Goal: Information Seeking & Learning: Check status

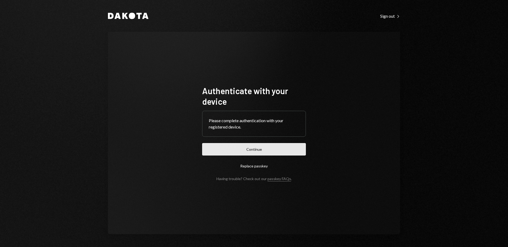
click at [250, 150] on button "Continue" at bounding box center [254, 149] width 104 height 12
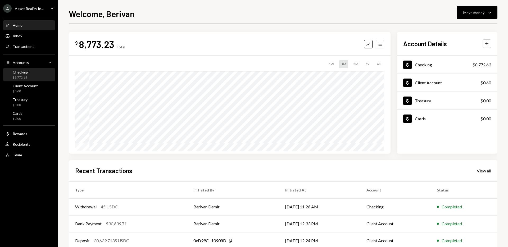
click at [29, 74] on div "Checking $8,772.63" at bounding box center [29, 75] width 48 height 10
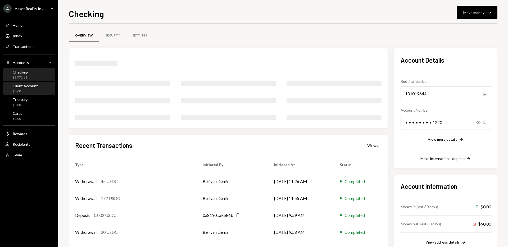
click at [30, 87] on div "Client Account" at bounding box center [25, 86] width 25 height 5
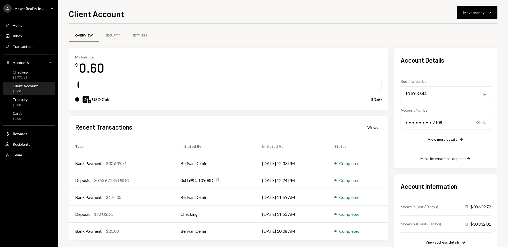
click at [377, 127] on div "View all" at bounding box center [374, 127] width 14 height 5
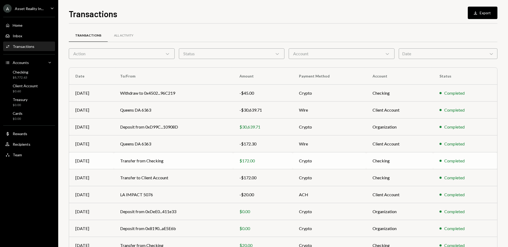
scroll to position [29, 0]
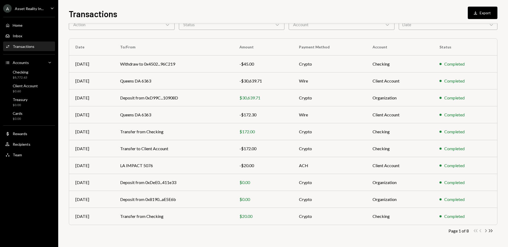
click at [486, 232] on icon "Chevron Right" at bounding box center [485, 230] width 5 height 5
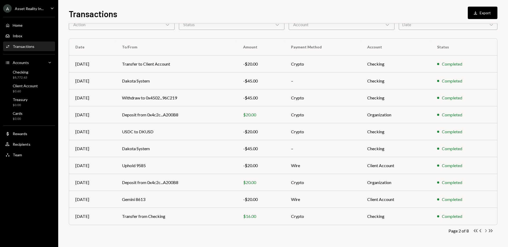
click at [487, 230] on icon "Chevron Right" at bounding box center [485, 230] width 5 height 5
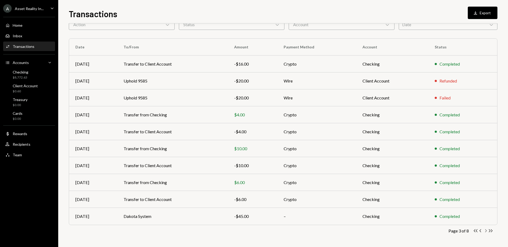
click at [485, 231] on icon "Chevron Right" at bounding box center [485, 230] width 5 height 5
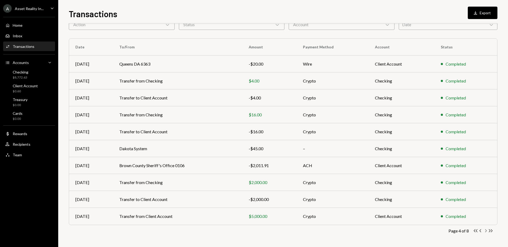
click at [486, 233] on icon "Chevron Right" at bounding box center [485, 230] width 5 height 5
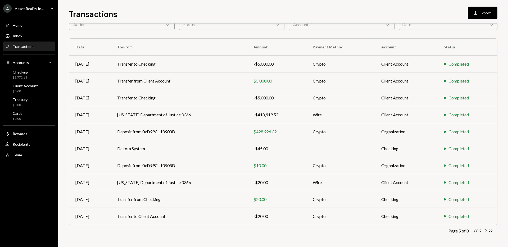
click at [486, 232] on icon "Chevron Right" at bounding box center [485, 230] width 5 height 5
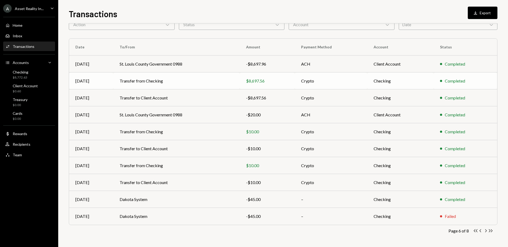
click at [160, 83] on td "Transfer from Checking" at bounding box center [176, 81] width 126 height 17
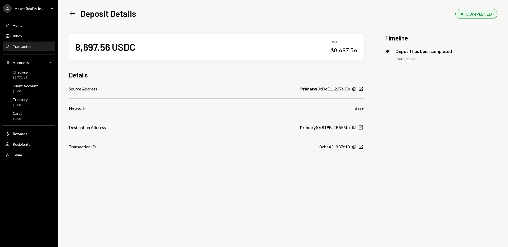
click at [73, 14] on icon "Left Arrow" at bounding box center [72, 13] width 7 height 7
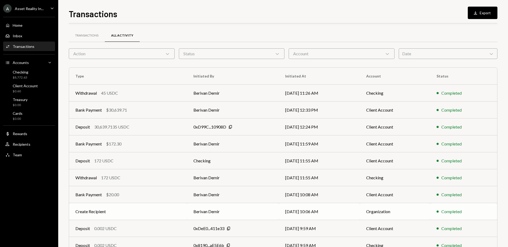
scroll to position [29, 0]
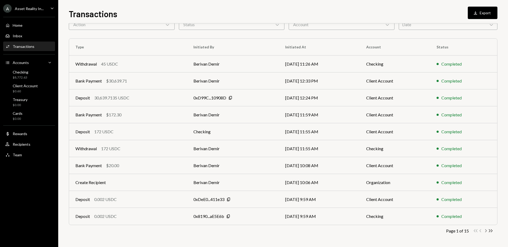
click at [485, 231] on icon "Chevron Right" at bounding box center [485, 230] width 5 height 5
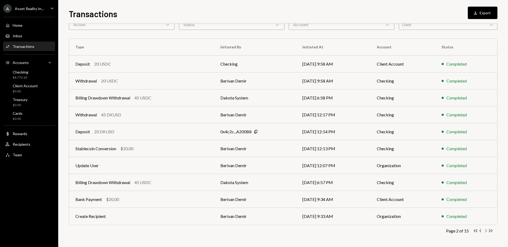
click at [486, 230] on icon "Chevron Right" at bounding box center [485, 230] width 5 height 5
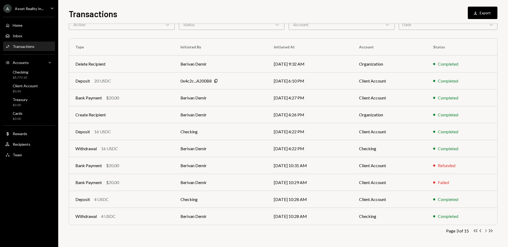
click at [484, 230] on icon "Chevron Right" at bounding box center [485, 230] width 5 height 5
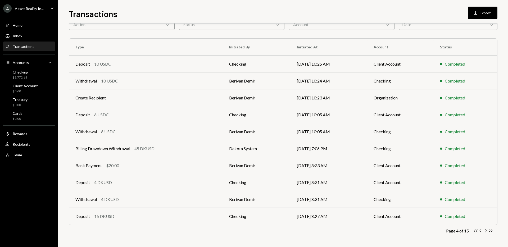
click at [486, 232] on icon "Chevron Right" at bounding box center [485, 230] width 5 height 5
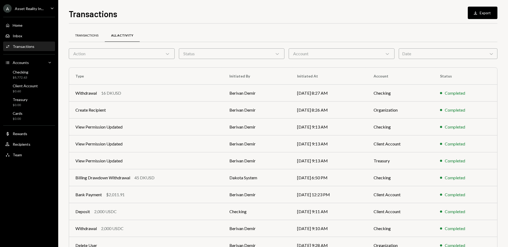
click at [83, 37] on div "Transactions" at bounding box center [86, 35] width 23 height 5
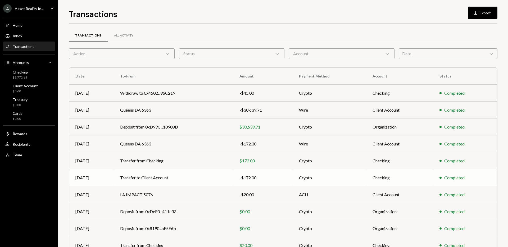
scroll to position [29, 0]
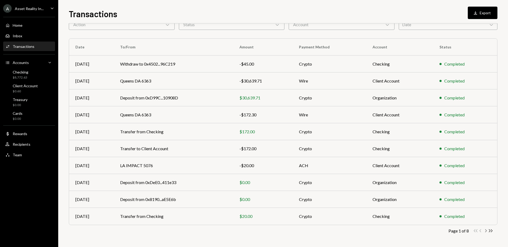
click at [486, 231] on icon "Chevron Right" at bounding box center [485, 230] width 5 height 5
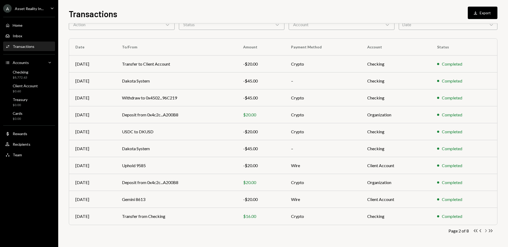
click at [486, 232] on icon "Chevron Right" at bounding box center [485, 230] width 5 height 5
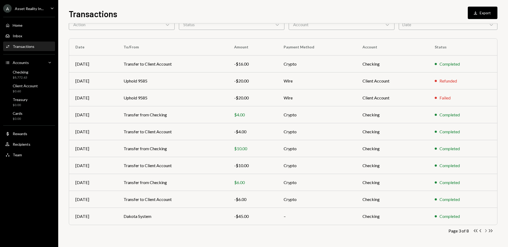
click at [486, 232] on icon "Chevron Right" at bounding box center [485, 230] width 5 height 5
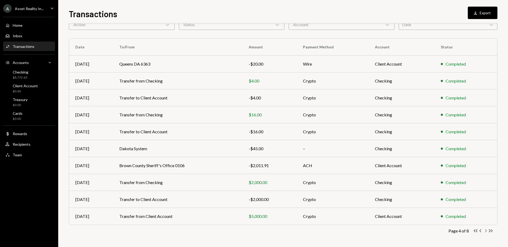
click at [486, 232] on icon "Chevron Right" at bounding box center [485, 230] width 5 height 5
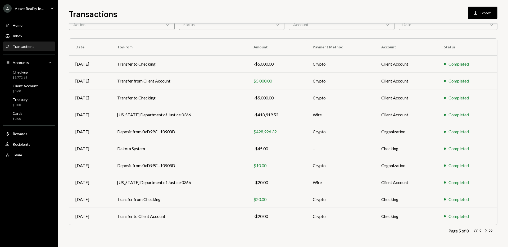
click at [486, 232] on icon "Chevron Right" at bounding box center [485, 230] width 5 height 5
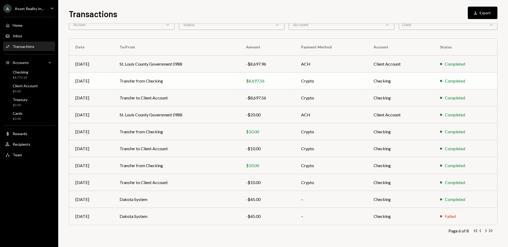
click at [150, 83] on td "Transfer from Checking" at bounding box center [176, 81] width 126 height 17
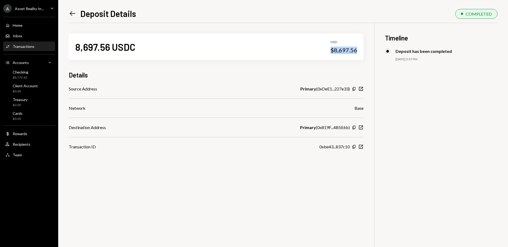
drag, startPoint x: 331, startPoint y: 50, endPoint x: 360, endPoint y: 51, distance: 28.6
click at [360, 51] on div "8,697.56 USDC USD $8,697.56" at bounding box center [216, 47] width 295 height 26
click at [72, 14] on icon at bounding box center [73, 13] width 6 height 5
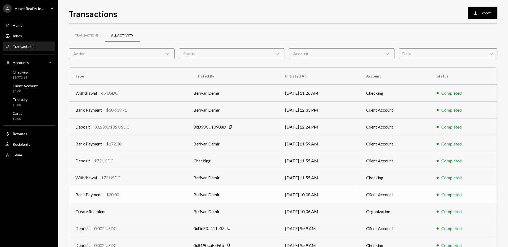
scroll to position [29, 0]
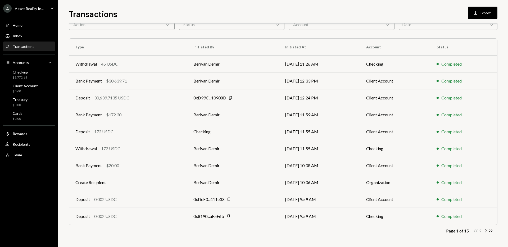
click at [484, 231] on icon "Chevron Right" at bounding box center [485, 230] width 5 height 5
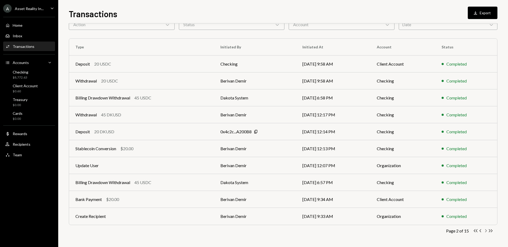
click at [484, 231] on icon "Chevron Right" at bounding box center [485, 230] width 5 height 5
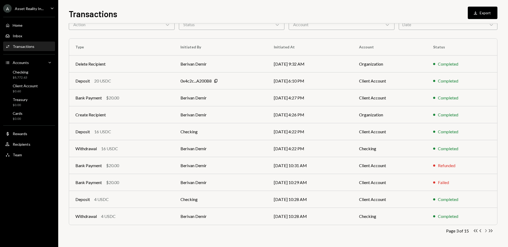
click at [484, 231] on icon "Chevron Right" at bounding box center [485, 230] width 5 height 5
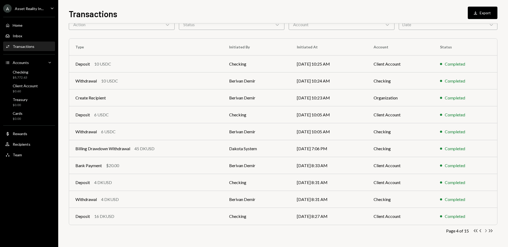
click at [484, 231] on icon "Chevron Right" at bounding box center [485, 230] width 5 height 5
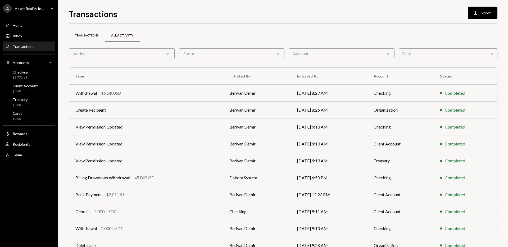
click at [84, 36] on div "Transactions" at bounding box center [86, 35] width 23 height 5
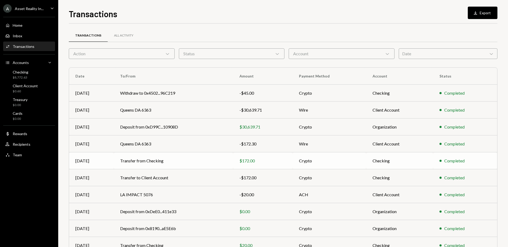
scroll to position [29, 0]
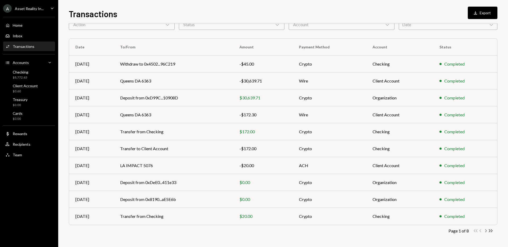
click at [486, 231] on icon "button" at bounding box center [487, 231] width 2 height 3
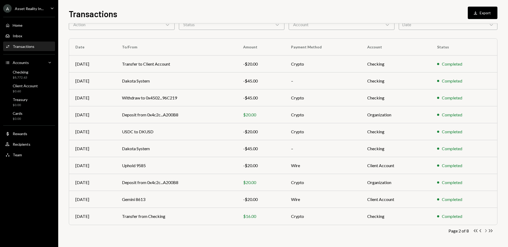
click at [486, 231] on icon "button" at bounding box center [487, 231] width 2 height 3
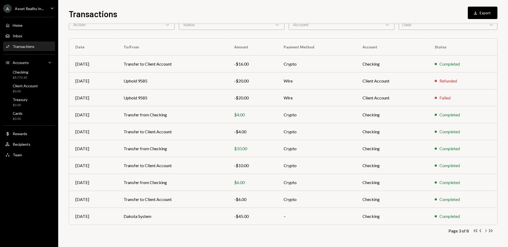
click at [486, 231] on icon "button" at bounding box center [487, 231] width 2 height 3
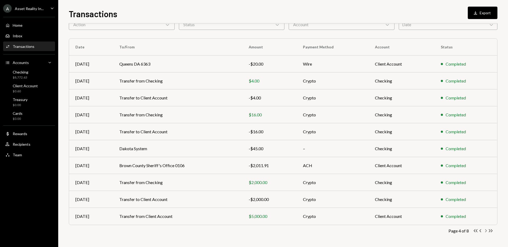
click at [486, 231] on icon "button" at bounding box center [487, 231] width 2 height 3
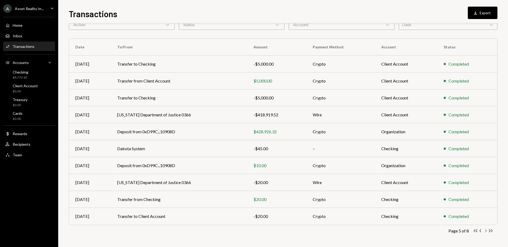
click at [486, 231] on icon "button" at bounding box center [487, 231] width 2 height 3
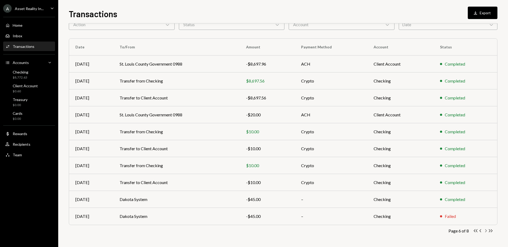
drag, startPoint x: 488, startPoint y: 231, endPoint x: 485, endPoint y: 232, distance: 3.2
click at [488, 232] on div "Double Arrow Left Chevron Left Chevron Right Double Arrow Right" at bounding box center [483, 230] width 20 height 5
click at [487, 232] on icon "Chevron Right" at bounding box center [485, 230] width 5 height 5
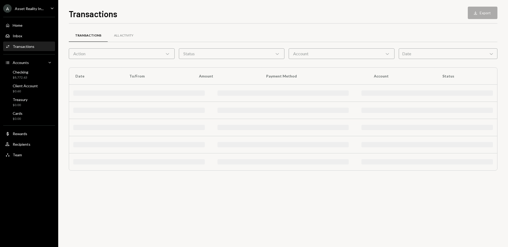
scroll to position [0, 0]
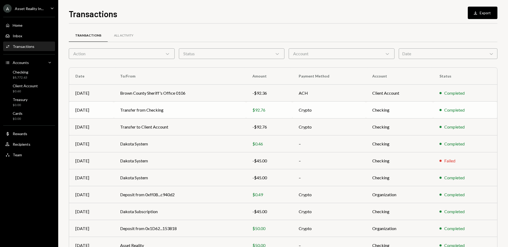
click at [262, 111] on div "$92.76" at bounding box center [270, 110] width 34 height 6
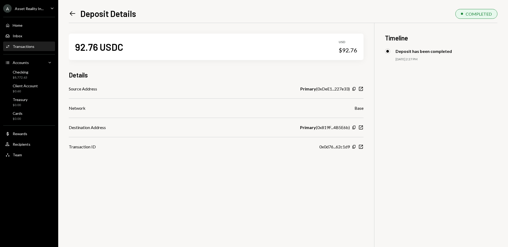
click at [73, 15] on icon "Left Arrow" at bounding box center [72, 13] width 7 height 7
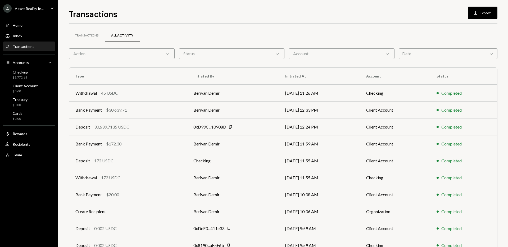
click at [336, 31] on div "Transactions All Activity" at bounding box center [283, 36] width 429 height 14
click at [85, 35] on div "Transactions" at bounding box center [87, 35] width 36 height 13
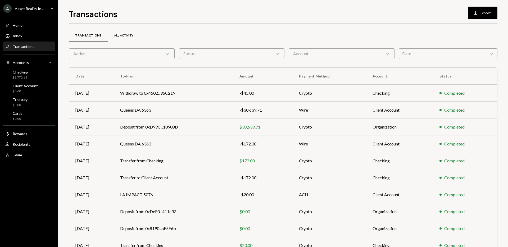
click at [115, 33] on div "All Activity" at bounding box center [124, 35] width 32 height 13
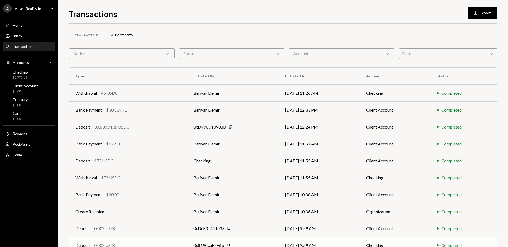
scroll to position [29, 0]
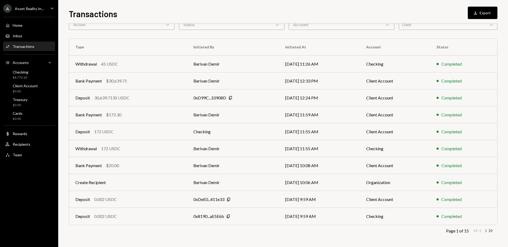
click at [486, 230] on icon "Chevron Right" at bounding box center [485, 230] width 5 height 5
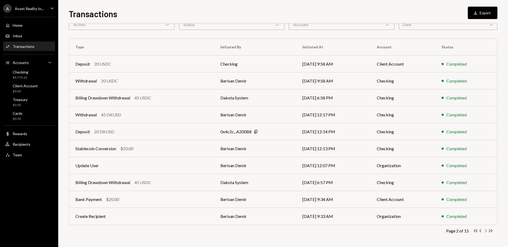
click at [486, 232] on icon "Chevron Right" at bounding box center [485, 230] width 5 height 5
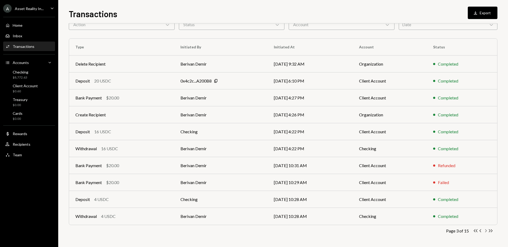
click at [486, 232] on icon "Chevron Right" at bounding box center [485, 230] width 5 height 5
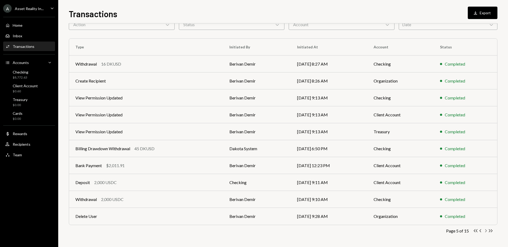
click at [486, 232] on icon "Chevron Right" at bounding box center [485, 230] width 5 height 5
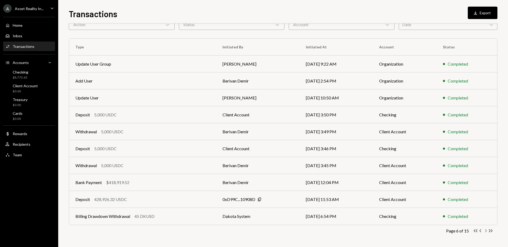
click at [487, 232] on icon "Chevron Right" at bounding box center [485, 230] width 5 height 5
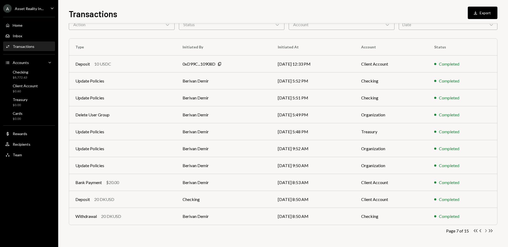
click at [486, 231] on icon "Chevron Right" at bounding box center [485, 230] width 5 height 5
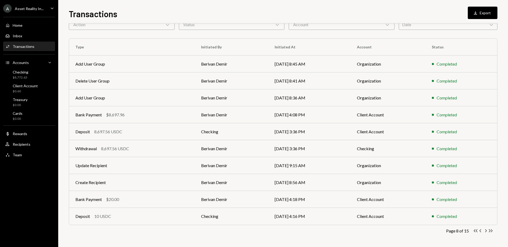
click at [486, 231] on icon "Chevron Right" at bounding box center [485, 230] width 5 height 5
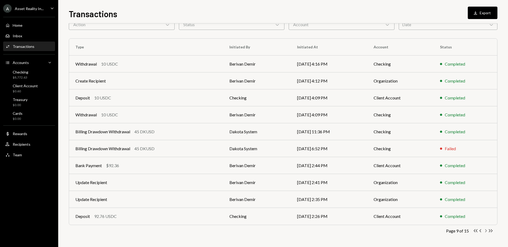
click at [485, 231] on icon "Chevron Right" at bounding box center [485, 230] width 5 height 5
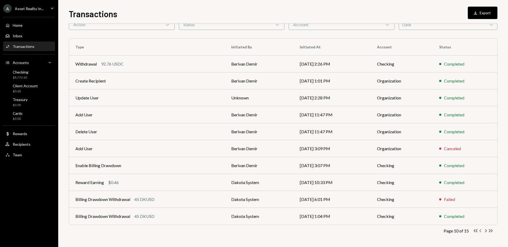
click at [480, 231] on icon "button" at bounding box center [481, 231] width 2 height 3
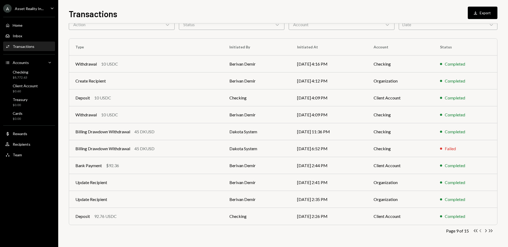
click at [479, 231] on icon "Chevron Left" at bounding box center [480, 230] width 5 height 5
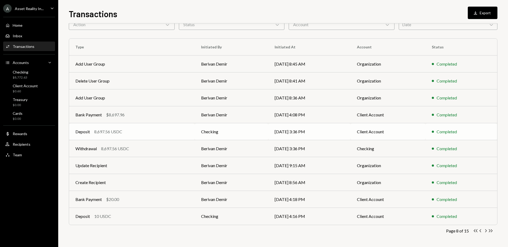
click at [118, 132] on div "8,697.56 USDC" at bounding box center [108, 132] width 28 height 6
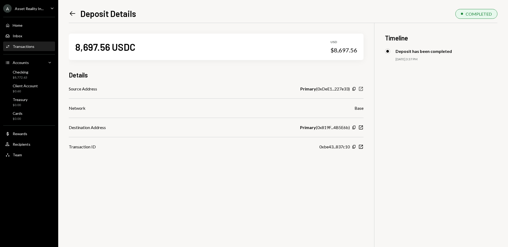
click at [362, 88] on icon "New Window" at bounding box center [360, 88] width 5 height 5
drag, startPoint x: 221, startPoint y: 46, endPoint x: 206, endPoint y: 42, distance: 15.5
click at [221, 46] on div "8,697.56 USDC USD $8,697.56" at bounding box center [216, 47] width 295 height 26
click at [73, 13] on icon "Left Arrow" at bounding box center [72, 13] width 7 height 7
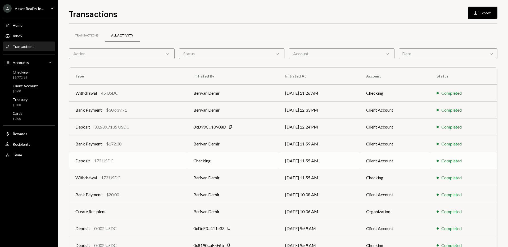
scroll to position [29, 0]
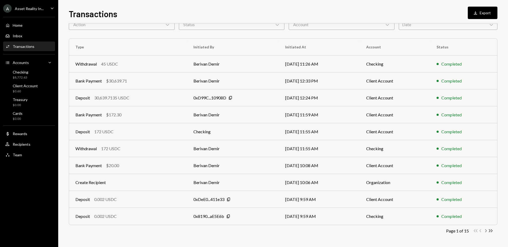
click at [486, 230] on icon "Chevron Right" at bounding box center [485, 230] width 5 height 5
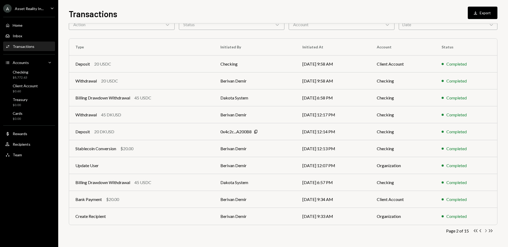
click at [487, 232] on icon "Chevron Right" at bounding box center [485, 230] width 5 height 5
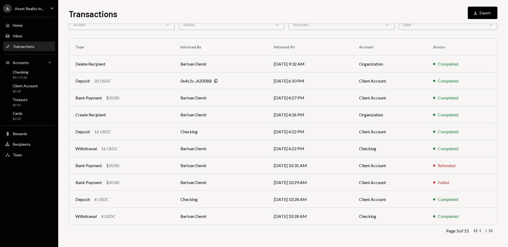
click at [487, 232] on icon "Chevron Right" at bounding box center [485, 230] width 5 height 5
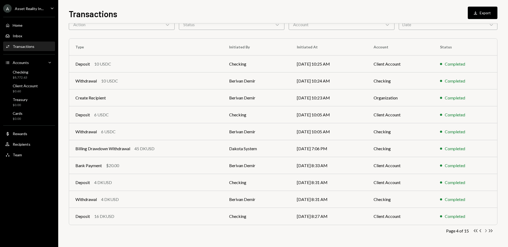
click at [487, 232] on icon "Chevron Right" at bounding box center [485, 230] width 5 height 5
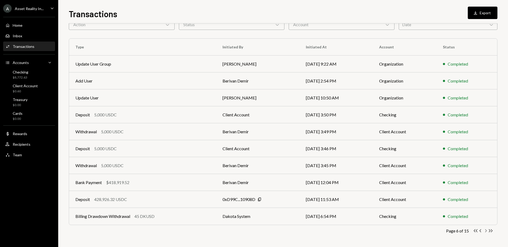
click at [487, 232] on icon "Chevron Right" at bounding box center [485, 230] width 5 height 5
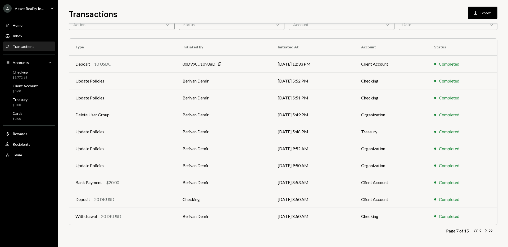
click at [487, 232] on icon "Chevron Right" at bounding box center [485, 230] width 5 height 5
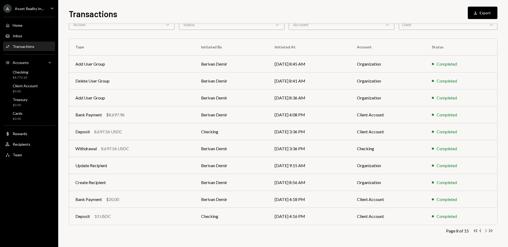
click at [487, 232] on icon "Chevron Right" at bounding box center [485, 230] width 5 height 5
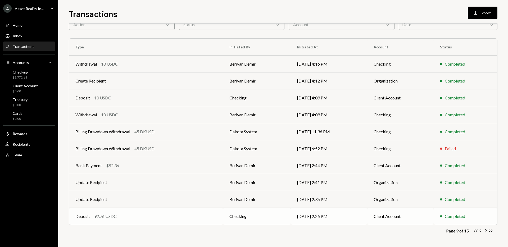
click at [240, 217] on td "Checking" at bounding box center [257, 216] width 68 height 17
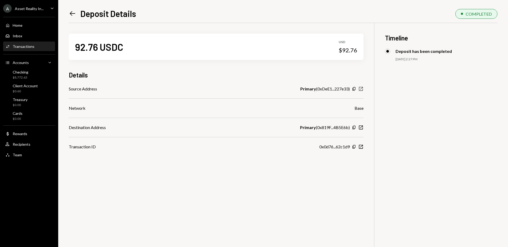
click at [361, 89] on icon "New Window" at bounding box center [360, 88] width 5 height 5
click at [91, 32] on div "92.76 USDC USD $92.76 Details Source Address Primary ( 0xDeE1...227e33 ) Copy N…" at bounding box center [216, 86] width 295 height 127
click at [73, 13] on icon "Left Arrow" at bounding box center [72, 13] width 7 height 7
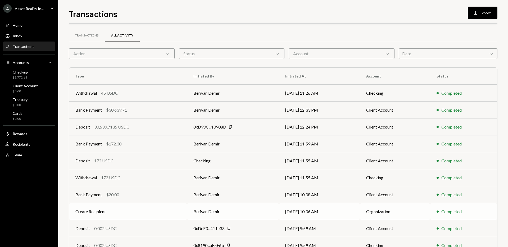
scroll to position [29, 0]
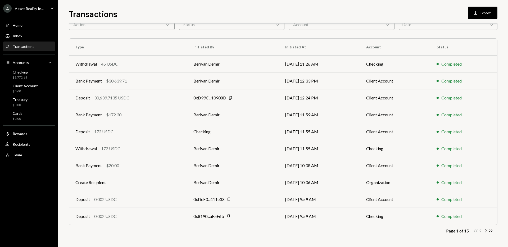
click at [486, 231] on icon "Chevron Right" at bounding box center [485, 230] width 5 height 5
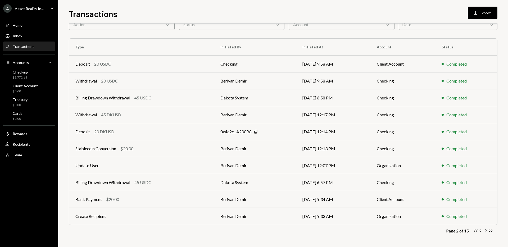
click at [486, 231] on icon "Chevron Right" at bounding box center [485, 230] width 5 height 5
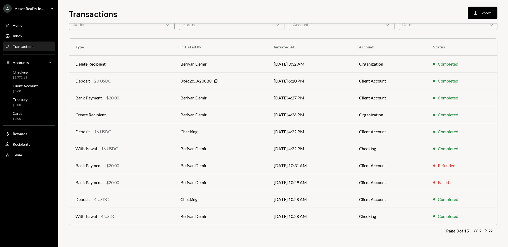
click at [486, 231] on icon "Chevron Right" at bounding box center [485, 230] width 5 height 5
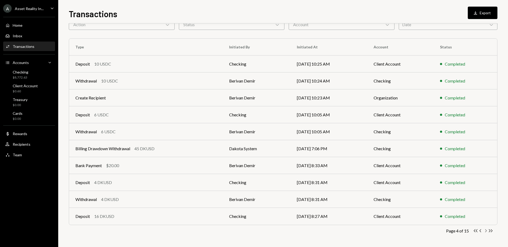
click at [486, 231] on icon "Chevron Right" at bounding box center [485, 230] width 5 height 5
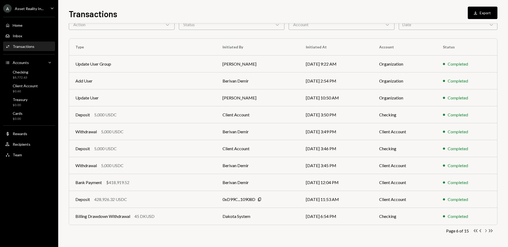
click at [486, 231] on icon "Chevron Right" at bounding box center [485, 230] width 5 height 5
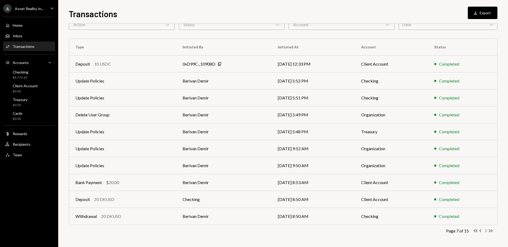
click at [486, 231] on icon "Chevron Right" at bounding box center [485, 230] width 5 height 5
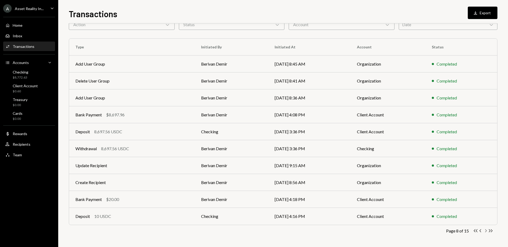
click at [486, 231] on icon "Chevron Right" at bounding box center [485, 230] width 5 height 5
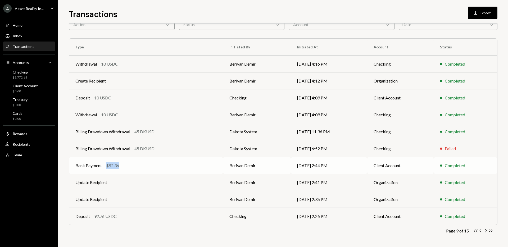
drag, startPoint x: 106, startPoint y: 166, endPoint x: 120, endPoint y: 167, distance: 13.5
click at [120, 167] on div "Bank Payment $92.36" at bounding box center [145, 166] width 141 height 6
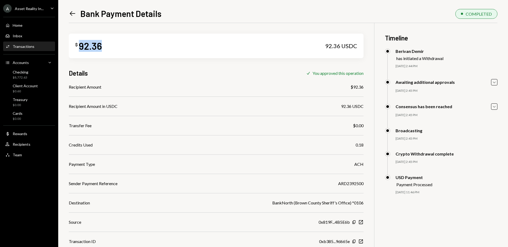
drag, startPoint x: 104, startPoint y: 47, endPoint x: 80, endPoint y: 44, distance: 23.4
click at [80, 44] on div "$ 92.36 92.36 USDC" at bounding box center [216, 46] width 295 height 25
copy div "92.36"
click at [74, 13] on icon "Left Arrow" at bounding box center [72, 13] width 7 height 7
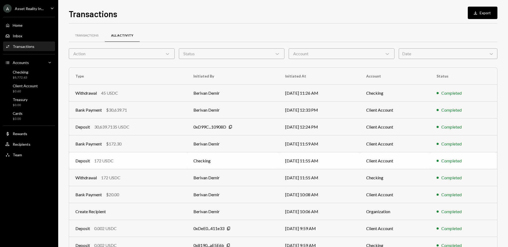
scroll to position [29, 0]
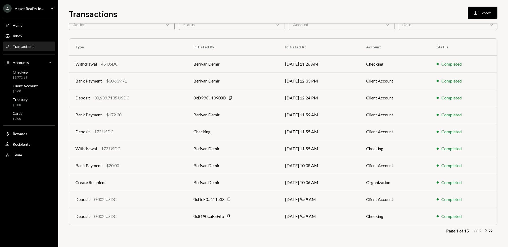
click at [487, 231] on icon "button" at bounding box center [487, 231] width 2 height 3
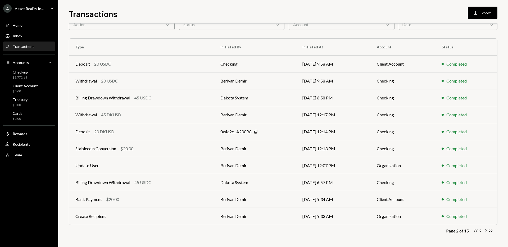
click at [487, 231] on icon "button" at bounding box center [487, 231] width 2 height 3
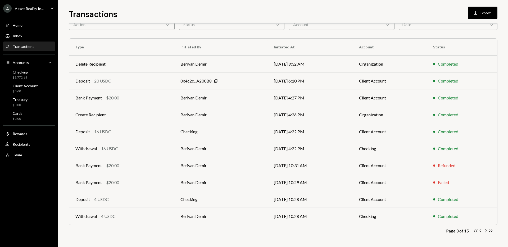
click at [487, 231] on icon "button" at bounding box center [487, 231] width 2 height 3
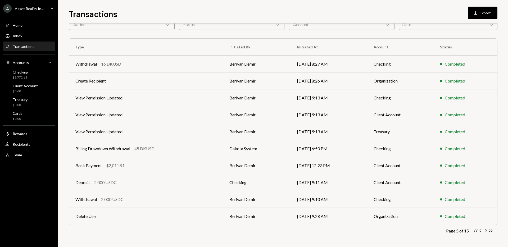
click at [487, 231] on icon "button" at bounding box center [487, 231] width 2 height 3
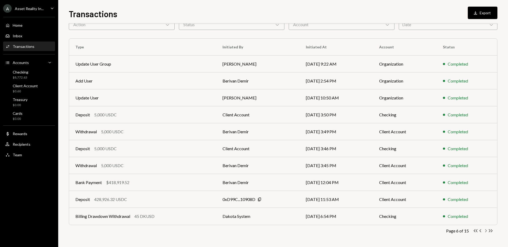
click at [487, 231] on icon "button" at bounding box center [487, 231] width 2 height 3
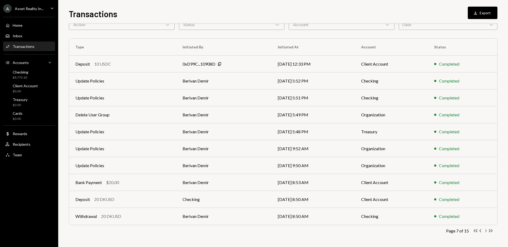
click at [487, 231] on icon "button" at bounding box center [487, 231] width 2 height 3
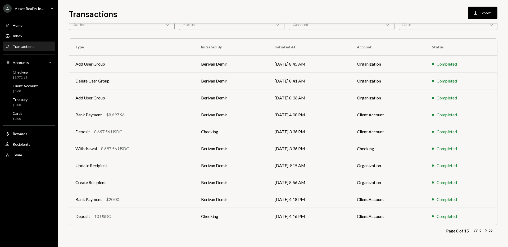
click at [487, 231] on icon "button" at bounding box center [487, 231] width 2 height 3
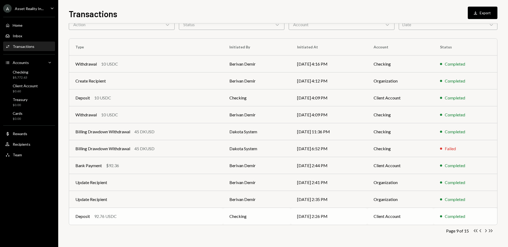
click at [105, 219] on div "92.76 USDC" at bounding box center [105, 216] width 23 height 6
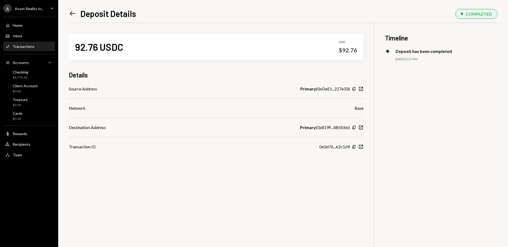
click at [70, 13] on icon at bounding box center [73, 13] width 6 height 5
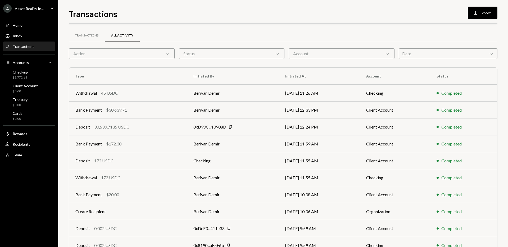
scroll to position [29, 0]
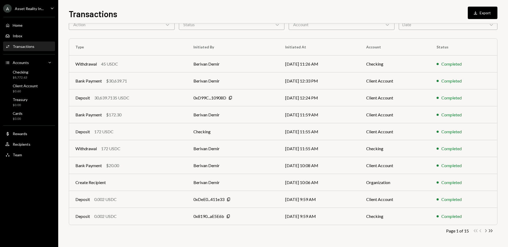
click at [485, 231] on icon "Chevron Right" at bounding box center [485, 230] width 5 height 5
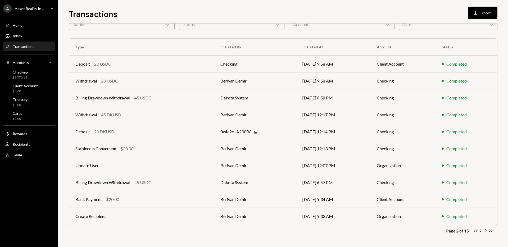
click at [486, 232] on icon "Chevron Right" at bounding box center [485, 230] width 5 height 5
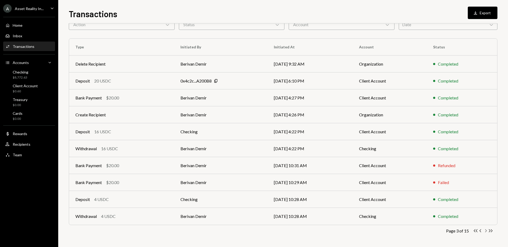
click at [486, 232] on icon "Chevron Right" at bounding box center [485, 230] width 5 height 5
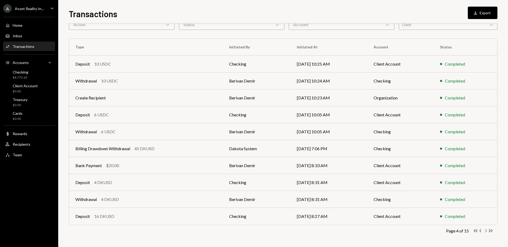
click at [486, 232] on icon "Chevron Right" at bounding box center [485, 230] width 5 height 5
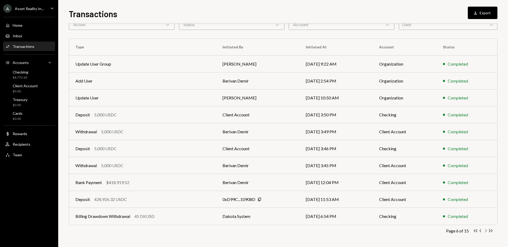
click at [486, 232] on icon "Chevron Right" at bounding box center [485, 230] width 5 height 5
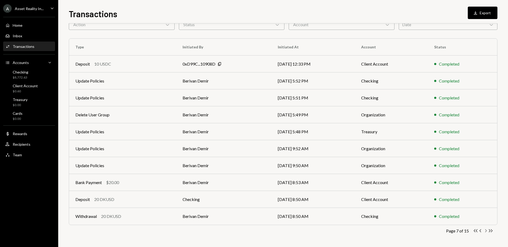
click at [486, 232] on icon "Chevron Right" at bounding box center [485, 230] width 5 height 5
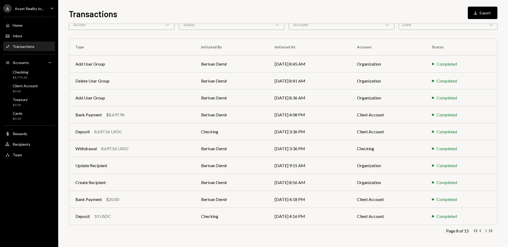
click at [486, 232] on icon "Chevron Right" at bounding box center [485, 230] width 5 height 5
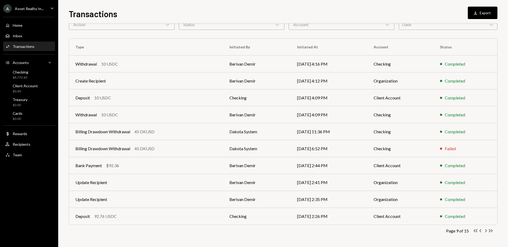
click at [417, 229] on div "Page 9 of 15 Double Arrow Left Chevron Left Chevron Right Double Arrow Right" at bounding box center [283, 230] width 429 height 5
click at [485, 232] on icon "Chevron Right" at bounding box center [485, 230] width 5 height 5
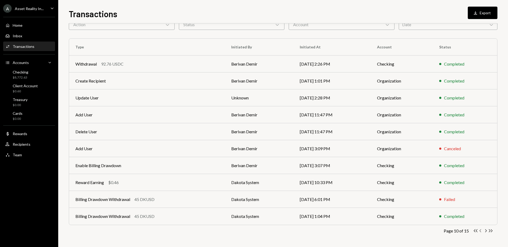
click at [479, 232] on icon "Chevron Left" at bounding box center [480, 230] width 5 height 5
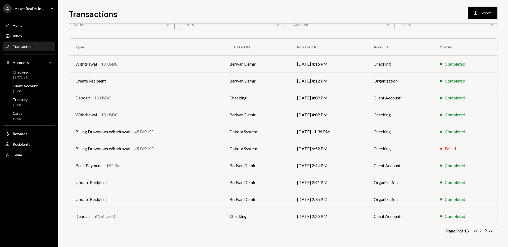
click at [480, 232] on icon "Chevron Left" at bounding box center [480, 230] width 5 height 5
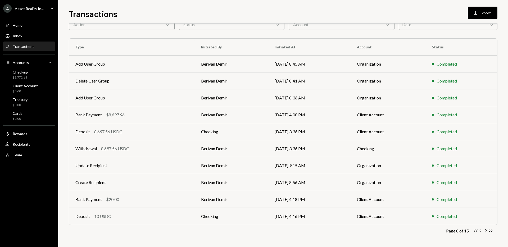
click at [480, 232] on icon "Chevron Left" at bounding box center [480, 230] width 5 height 5
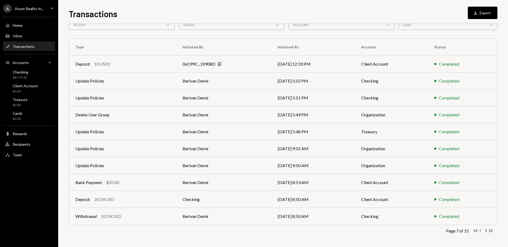
click at [480, 232] on icon "Chevron Left" at bounding box center [480, 230] width 5 height 5
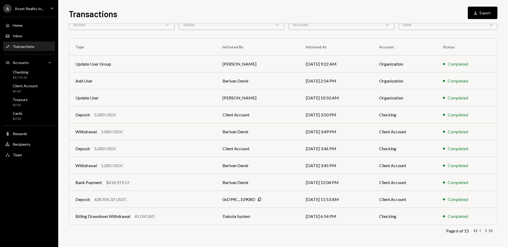
click at [480, 232] on icon "Chevron Left" at bounding box center [480, 230] width 5 height 5
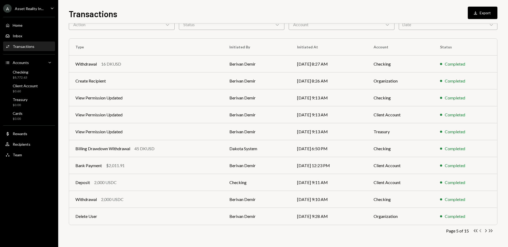
click at [481, 231] on icon "Chevron Left" at bounding box center [480, 230] width 5 height 5
click at [486, 231] on icon "Chevron Right" at bounding box center [485, 230] width 5 height 5
click at [116, 201] on div "2,000 USDC" at bounding box center [112, 199] width 23 height 6
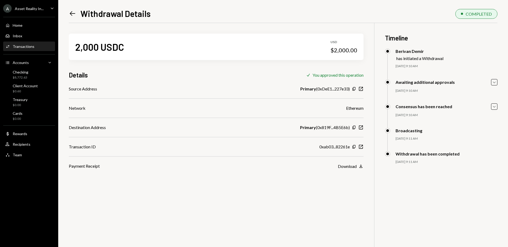
click at [72, 13] on icon at bounding box center [73, 13] width 6 height 5
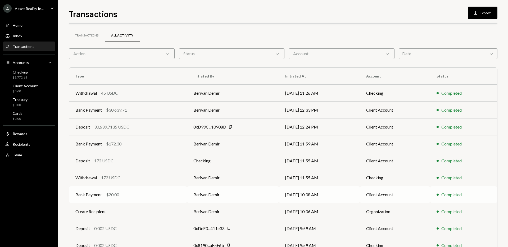
scroll to position [29, 0]
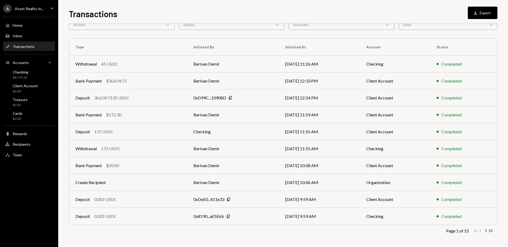
click at [161, 235] on div "Transactions All Activity Action Chevron Down Status Chevron Down Account Chevr…" at bounding box center [283, 125] width 429 height 244
click at [113, 130] on div "172 USDC" at bounding box center [103, 132] width 19 height 6
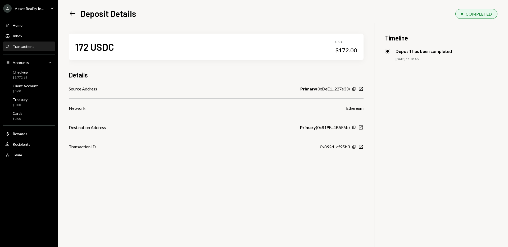
click at [72, 15] on icon "Left Arrow" at bounding box center [72, 13] width 7 height 7
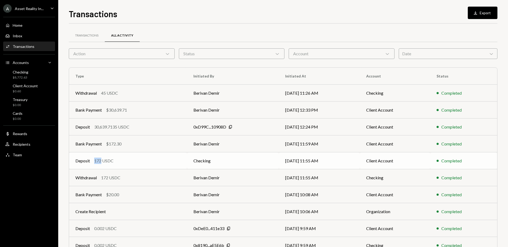
drag, startPoint x: 95, startPoint y: 161, endPoint x: 101, endPoint y: 162, distance: 5.8
click at [101, 162] on div "172 USDC" at bounding box center [103, 161] width 19 height 6
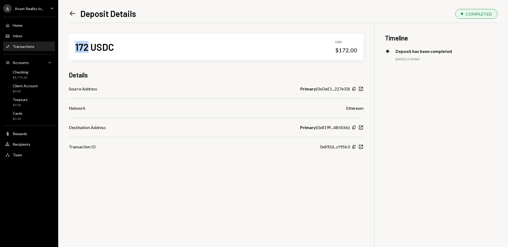
drag, startPoint x: 77, startPoint y: 47, endPoint x: 87, endPoint y: 47, distance: 10.6
click at [87, 47] on div "172 USDC" at bounding box center [94, 47] width 39 height 12
copy div "172"
click at [70, 14] on icon "Left Arrow" at bounding box center [72, 13] width 7 height 7
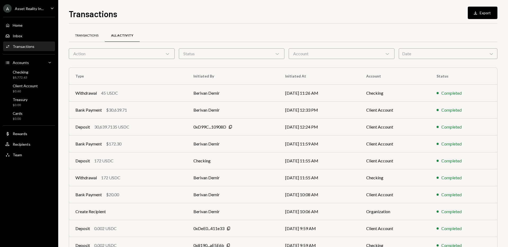
click at [84, 31] on div "Transactions" at bounding box center [87, 35] width 36 height 13
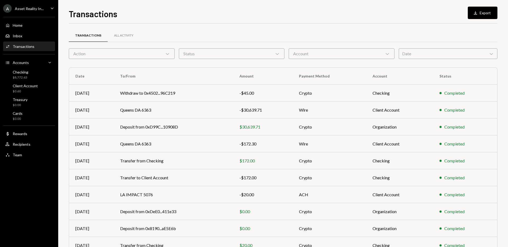
click at [259, 26] on div "Transactions All Activity Action Chevron Down Status Chevron Down Account Chevr…" at bounding box center [283, 150] width 429 height 253
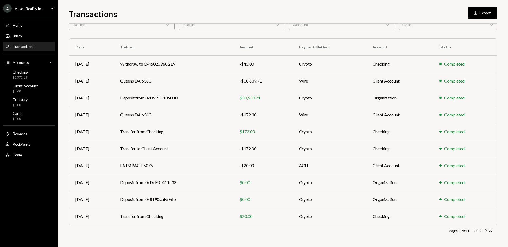
click at [487, 231] on icon "Chevron Right" at bounding box center [485, 230] width 5 height 5
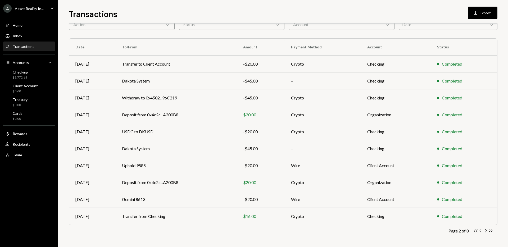
click at [481, 232] on icon "Chevron Left" at bounding box center [480, 230] width 5 height 5
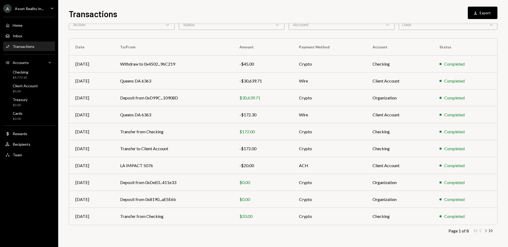
click at [486, 231] on icon "Chevron Right" at bounding box center [485, 230] width 5 height 5
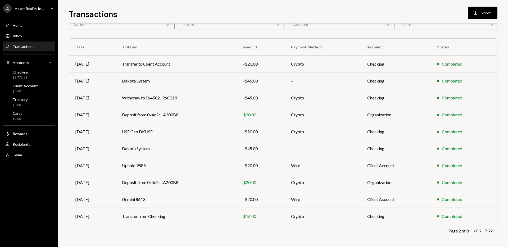
click at [486, 231] on icon "Chevron Right" at bounding box center [485, 230] width 5 height 5
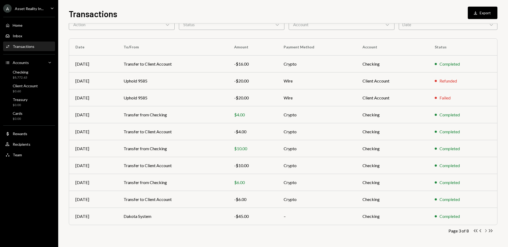
click at [487, 231] on icon "Chevron Right" at bounding box center [485, 230] width 5 height 5
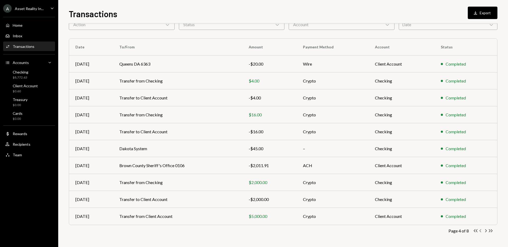
click at [480, 231] on icon "button" at bounding box center [481, 231] width 2 height 3
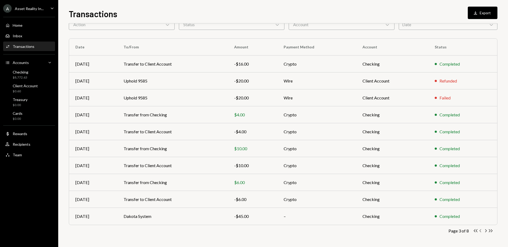
click at [480, 230] on icon "Chevron Left" at bounding box center [480, 230] width 5 height 5
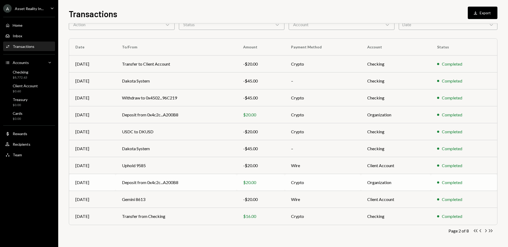
scroll to position [0, 0]
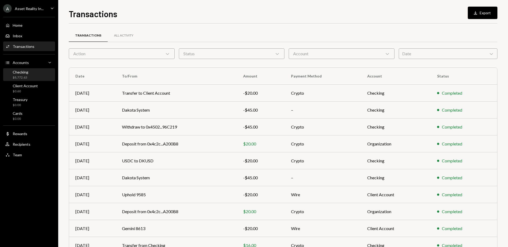
click at [29, 75] on div "Checking $8,772.63" at bounding box center [29, 75] width 48 height 10
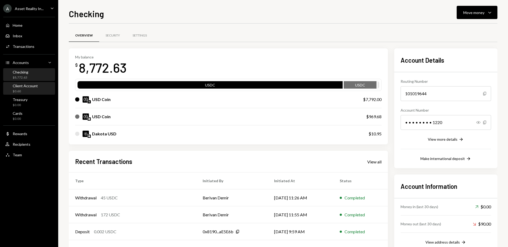
click at [29, 91] on div "$0.60" at bounding box center [25, 91] width 25 height 5
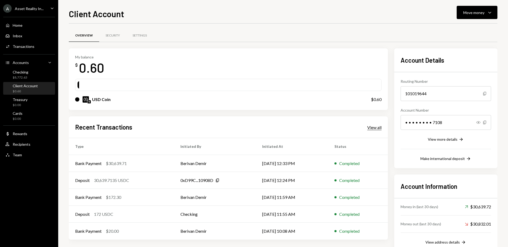
click at [375, 127] on div "View all" at bounding box center [374, 127] width 14 height 5
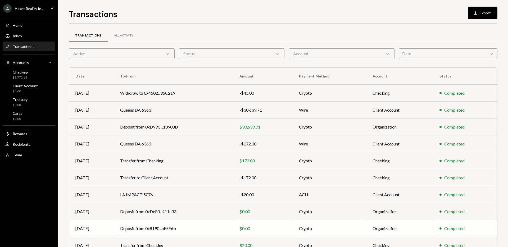
scroll to position [29, 0]
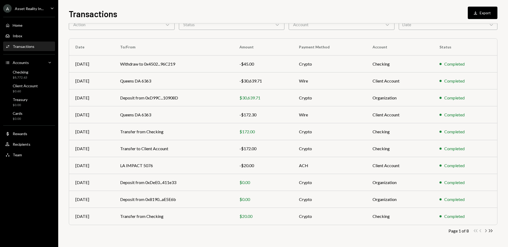
click at [487, 230] on icon "Chevron Right" at bounding box center [485, 230] width 5 height 5
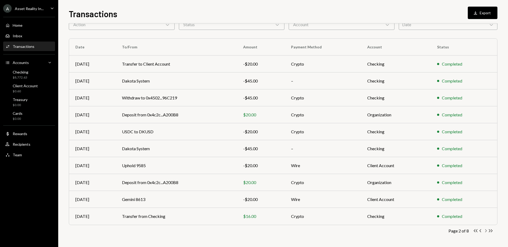
click at [485, 231] on icon "Chevron Right" at bounding box center [485, 230] width 5 height 5
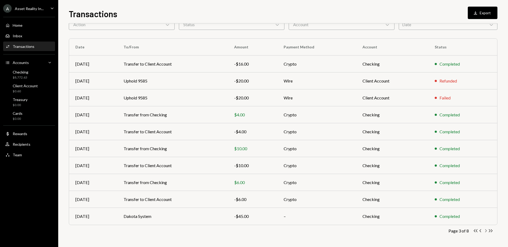
click at [485, 231] on icon "Chevron Right" at bounding box center [485, 230] width 5 height 5
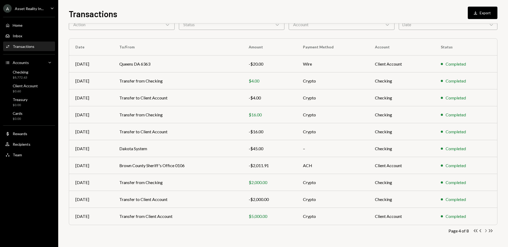
click at [485, 232] on icon "Chevron Right" at bounding box center [485, 230] width 5 height 5
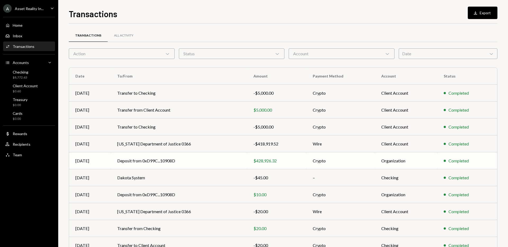
click at [268, 161] on div "$428,926.32" at bounding box center [277, 161] width 47 height 6
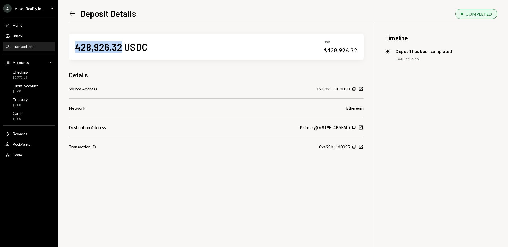
drag, startPoint x: 76, startPoint y: 48, endPoint x: 122, endPoint y: 48, distance: 45.3
click at [122, 48] on div "428,926.32 USDC" at bounding box center [111, 47] width 73 height 12
copy div "428,926.32"
drag, startPoint x: 81, startPoint y: 26, endPoint x: 69, endPoint y: 14, distance: 17.2
click at [80, 25] on div "428,926.32 USDC USD $428,926.32 Details Source Address 0xD99C...10908D Copy New…" at bounding box center [216, 86] width 295 height 127
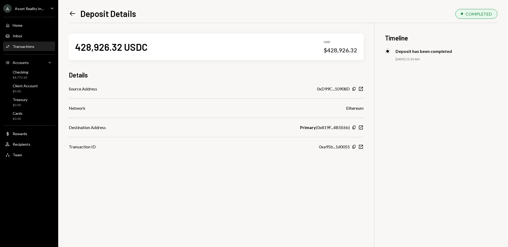
click at [69, 14] on icon "Left Arrow" at bounding box center [72, 13] width 7 height 7
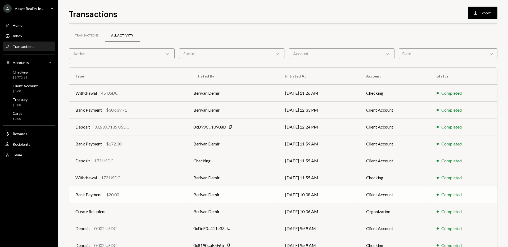
scroll to position [29, 0]
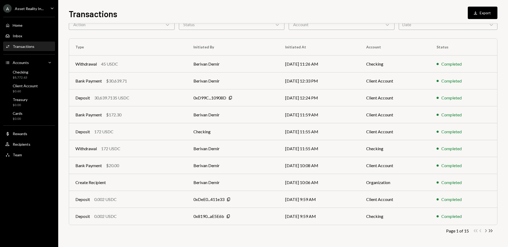
click at [487, 232] on icon "Chevron Right" at bounding box center [485, 230] width 5 height 5
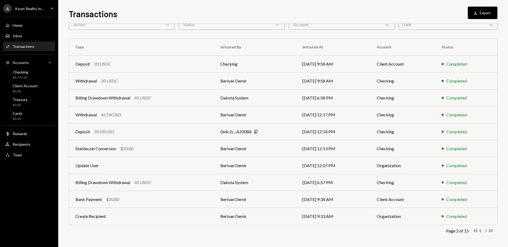
click at [486, 233] on icon "Chevron Right" at bounding box center [485, 230] width 5 height 5
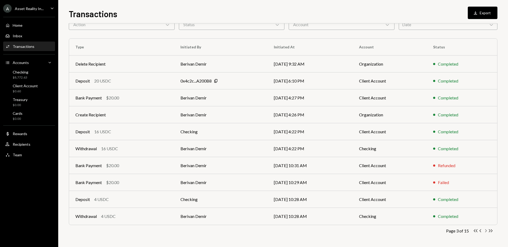
click at [485, 232] on icon "Chevron Right" at bounding box center [485, 230] width 5 height 5
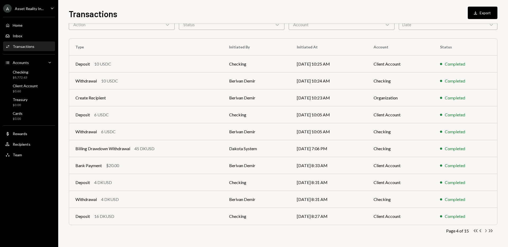
click at [485, 232] on icon "Chevron Right" at bounding box center [485, 230] width 5 height 5
click at [486, 232] on icon "Chevron Right" at bounding box center [485, 230] width 5 height 5
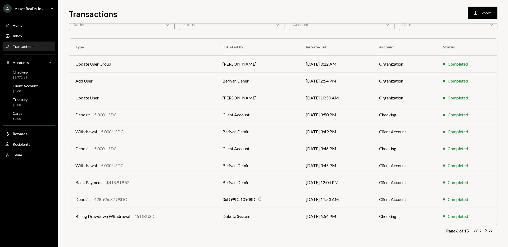
click at [497, 240] on div "Transactions All Activity Action Chevron Down Status Chevron Down Account Chevr…" at bounding box center [283, 125] width 429 height 244
click at [482, 232] on icon "Chevron Left" at bounding box center [480, 230] width 5 height 5
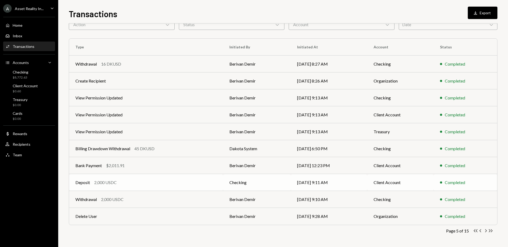
click at [122, 183] on div "Deposit 2,000 USDC" at bounding box center [145, 182] width 141 height 6
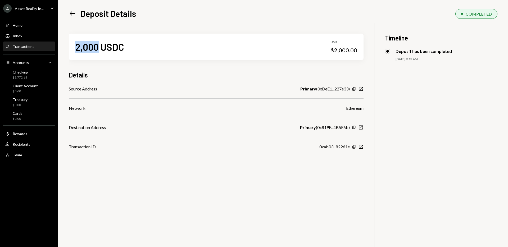
drag, startPoint x: 75, startPoint y: 47, endPoint x: 98, endPoint y: 47, distance: 22.5
click at [98, 47] on div "2,000 USDC" at bounding box center [99, 47] width 49 height 12
copy div "2,000"
drag, startPoint x: 77, startPoint y: 25, endPoint x: 72, endPoint y: 18, distance: 8.8
click at [77, 24] on div "2,000 USDC USD $2,000.00 Details Source Address Primary ( 0xDeE1...227e33 ) Cop…" at bounding box center [216, 86] width 295 height 127
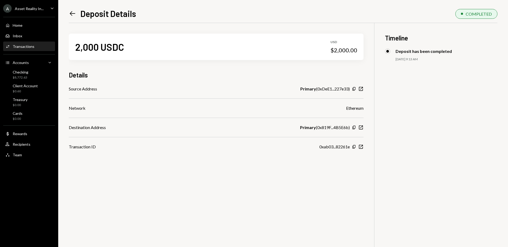
click at [72, 13] on icon "Left Arrow" at bounding box center [72, 13] width 7 height 7
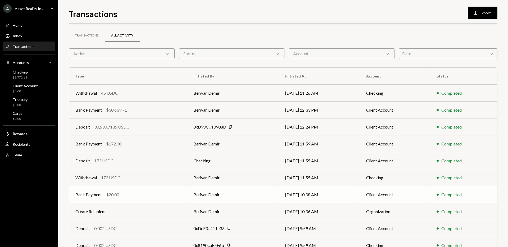
scroll to position [29, 0]
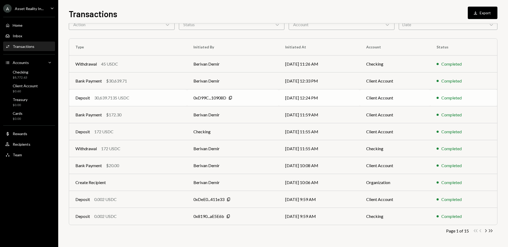
click at [139, 99] on div "Deposit 30,639.7135 USDC" at bounding box center [127, 98] width 105 height 6
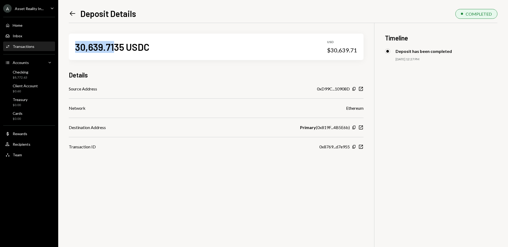
drag, startPoint x: 78, startPoint y: 47, endPoint x: 116, endPoint y: 48, distance: 38.7
click at [116, 48] on div "30,639.7135 USDC" at bounding box center [112, 47] width 74 height 12
copy div "30,639.71"
click at [122, 47] on div "30,639.7135 USDC" at bounding box center [112, 47] width 74 height 12
copy div "30,639.7135"
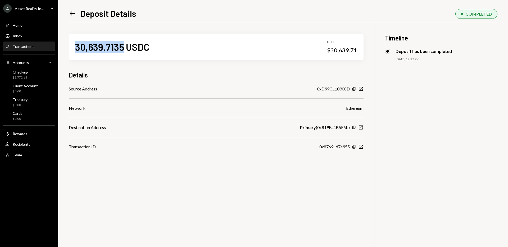
click at [70, 12] on icon "Left Arrow" at bounding box center [72, 13] width 7 height 7
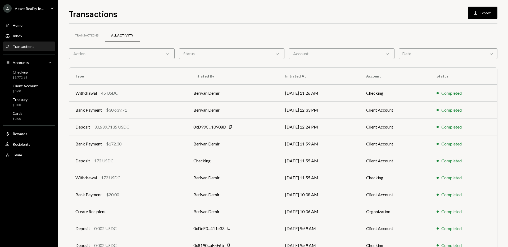
click at [217, 13] on div "Transactions Download Export" at bounding box center [283, 13] width 429 height 12
click at [27, 75] on div "Checking $8,772.63" at bounding box center [21, 75] width 16 height 10
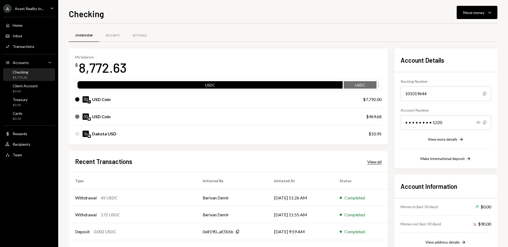
click at [376, 163] on div "View all" at bounding box center [374, 161] width 14 height 5
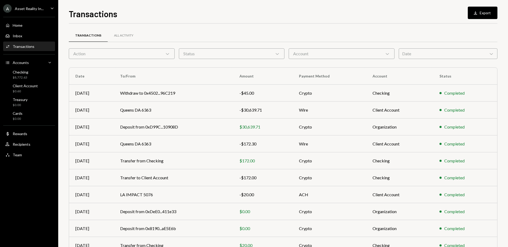
click at [169, 52] on icon "Chevron Down" at bounding box center [167, 53] width 5 height 5
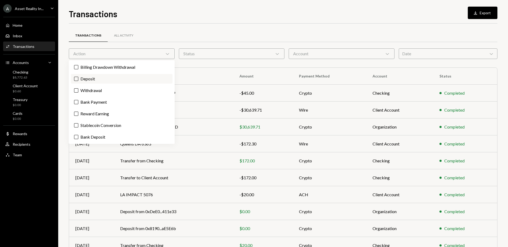
click at [77, 79] on button "Deposit" at bounding box center [76, 79] width 4 height 4
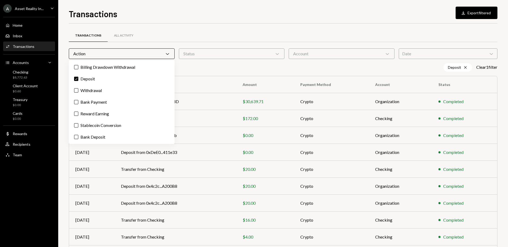
click at [224, 27] on div "Transactions All Activity Action Chevron Down Status Chevron Down Account Chevr…" at bounding box center [283, 154] width 429 height 261
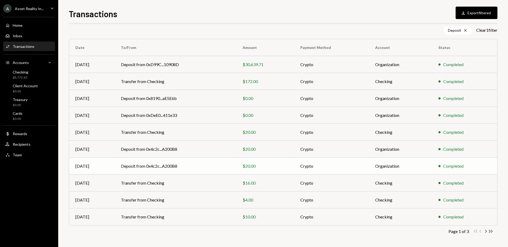
scroll to position [38, 0]
click at [486, 231] on icon "Chevron Right" at bounding box center [485, 230] width 5 height 5
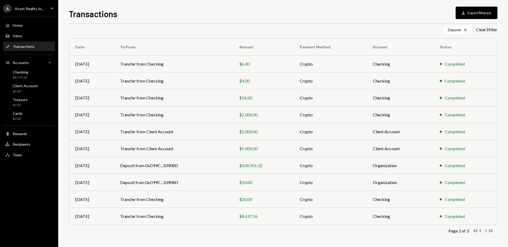
click at [486, 231] on icon "Chevron Right" at bounding box center [485, 230] width 5 height 5
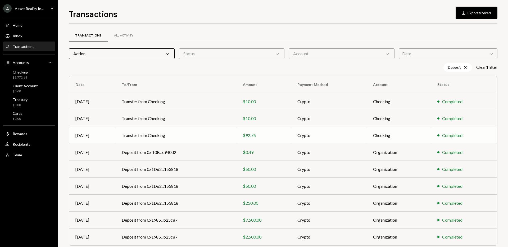
scroll to position [21, 0]
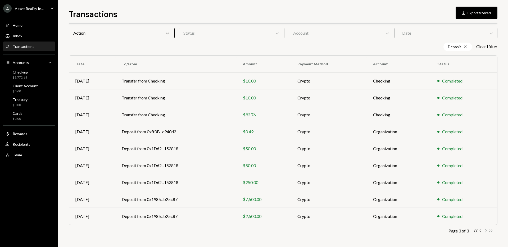
click at [482, 231] on icon "Chevron Left" at bounding box center [480, 230] width 5 height 5
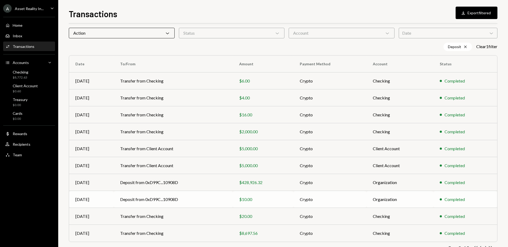
scroll to position [38, 0]
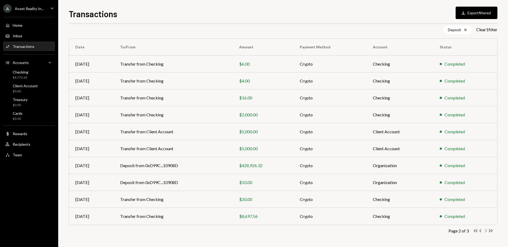
click at [485, 231] on icon "Chevron Right" at bounding box center [485, 230] width 5 height 5
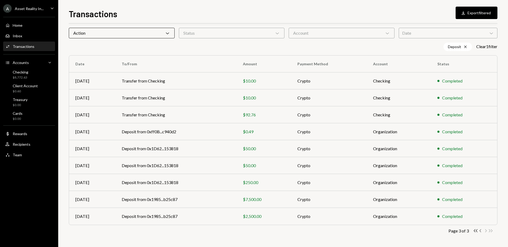
click at [480, 231] on icon "Chevron Left" at bounding box center [480, 230] width 5 height 5
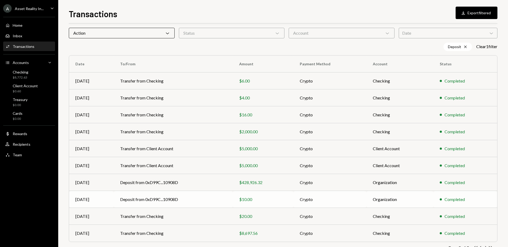
scroll to position [38, 0]
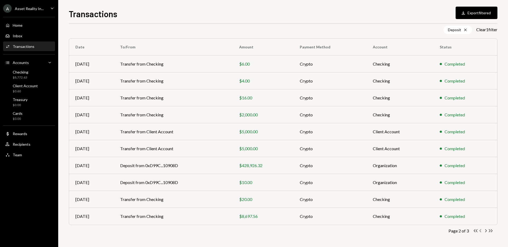
click at [481, 231] on icon "Chevron Left" at bounding box center [480, 230] width 5 height 5
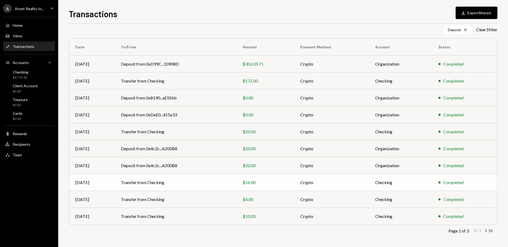
scroll to position [0, 0]
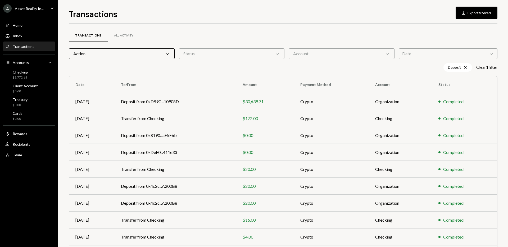
click at [168, 54] on icon "Chevron Down" at bounding box center [167, 53] width 5 height 5
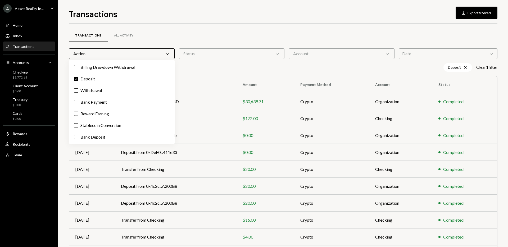
drag, startPoint x: 217, startPoint y: 70, endPoint x: 271, endPoint y: 58, distance: 55.2
click at [222, 67] on div "Deposit Cross Clear 1 filter" at bounding box center [283, 67] width 429 height 8
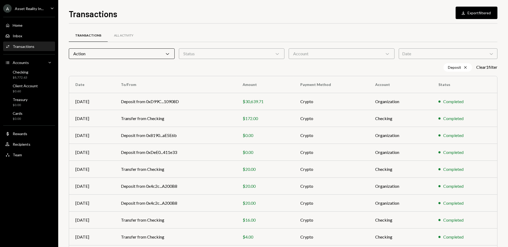
click at [282, 54] on div "Status Chevron Down" at bounding box center [232, 53] width 106 height 11
click at [282, 41] on div "Transactions All Activity" at bounding box center [283, 36] width 429 height 14
click at [277, 55] on icon "Chevron Down" at bounding box center [277, 53] width 5 height 5
click at [192, 64] on label "Completed" at bounding box center [232, 67] width 102 height 10
click at [188, 65] on button "Completed" at bounding box center [186, 67] width 4 height 4
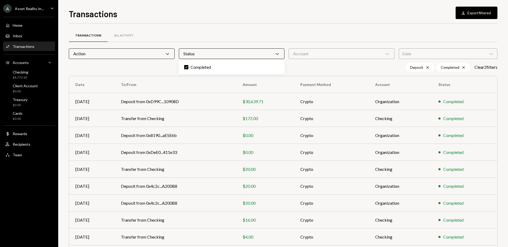
click at [387, 55] on icon at bounding box center [387, 54] width 3 height 2
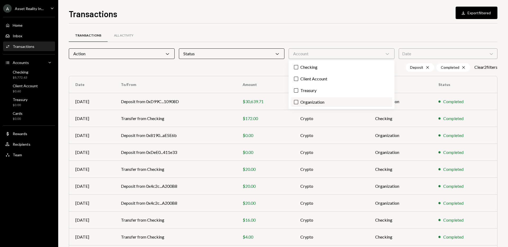
click at [296, 102] on button "Organization" at bounding box center [296, 102] width 4 height 4
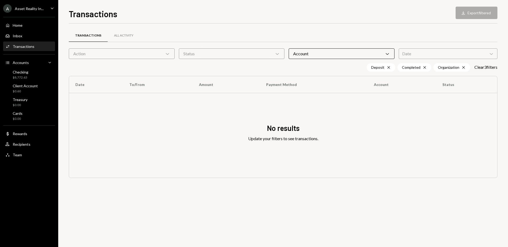
click at [286, 36] on div "Transactions All Activity" at bounding box center [283, 36] width 429 height 14
click at [278, 54] on form "Action Chevron Down Status Chevron Down Account Chevron Down Date Chevron Down" at bounding box center [283, 53] width 429 height 11
click at [275, 53] on form "Action Chevron Down Status Chevron Down Account Chevron Down Date Chevron Down" at bounding box center [283, 53] width 429 height 11
click at [423, 67] on icon "Cross" at bounding box center [425, 67] width 4 height 4
drag, startPoint x: 464, startPoint y: 67, endPoint x: 420, endPoint y: 67, distance: 43.2
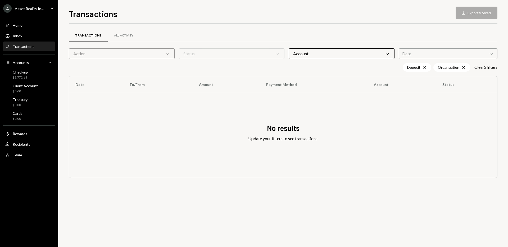
click at [464, 67] on icon "Cross" at bounding box center [464, 67] width 4 height 4
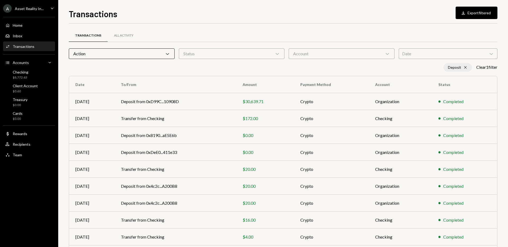
click at [464, 67] on icon "Cross" at bounding box center [466, 67] width 4 height 4
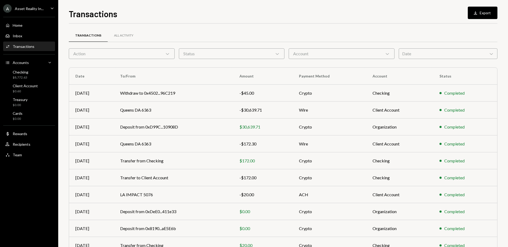
click at [280, 51] on icon "Chevron Down" at bounding box center [277, 53] width 5 height 5
click at [338, 55] on div "Account Chevron Down" at bounding box center [342, 53] width 106 height 11
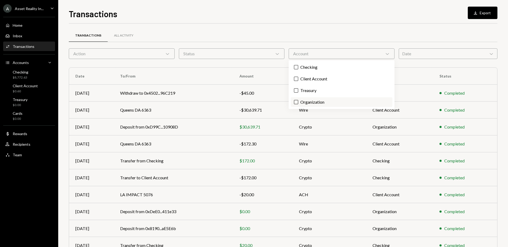
click at [309, 101] on label "Organization" at bounding box center [342, 102] width 102 height 10
click at [298, 101] on button "Organization" at bounding box center [296, 102] width 4 height 4
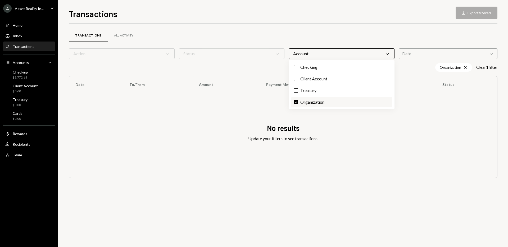
drag, startPoint x: 296, startPoint y: 102, endPoint x: 298, endPoint y: 98, distance: 4.2
click at [296, 102] on button "Check" at bounding box center [296, 102] width 4 height 4
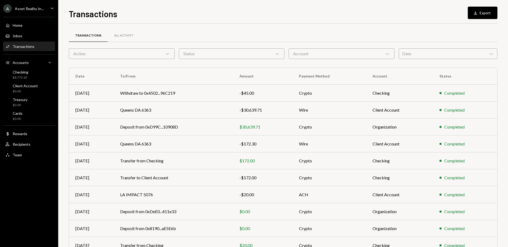
click at [168, 53] on icon "Chevron Down" at bounding box center [167, 53] width 5 height 5
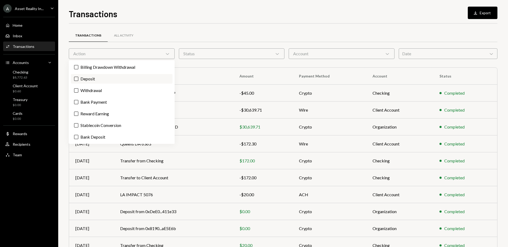
click at [95, 78] on label "Deposit" at bounding box center [122, 79] width 102 height 10
click at [78, 78] on button "Deposit" at bounding box center [76, 79] width 4 height 4
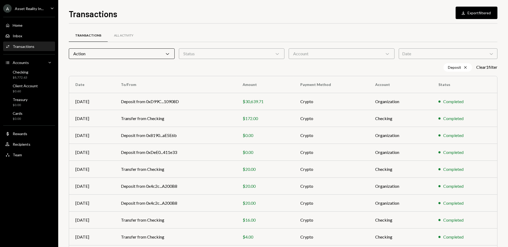
click at [276, 41] on div "Transactions All Activity" at bounding box center [283, 36] width 429 height 14
click at [387, 54] on icon at bounding box center [387, 54] width 3 height 2
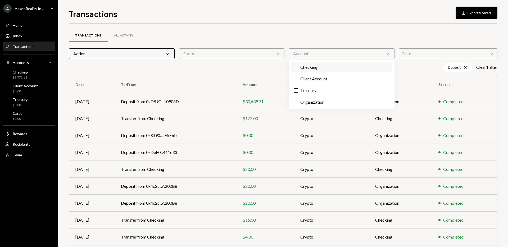
click at [297, 67] on button "Checking" at bounding box center [296, 67] width 4 height 4
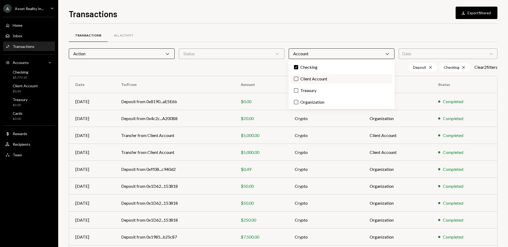
click at [296, 78] on button "Client Account" at bounding box center [296, 79] width 4 height 4
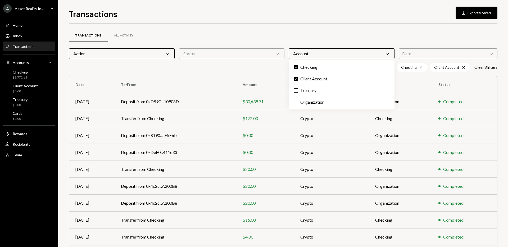
click at [294, 28] on div "Transactions All Activity Action Chevron Down Status Chevron Down Account Chevr…" at bounding box center [283, 154] width 429 height 261
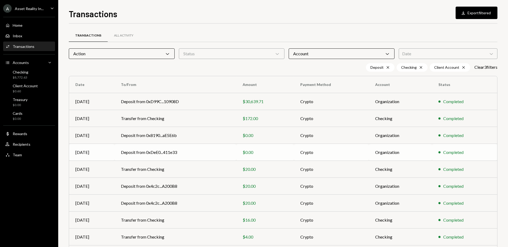
scroll to position [38, 0]
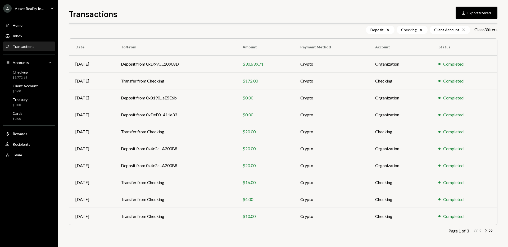
click at [486, 231] on icon "Chevron Right" at bounding box center [485, 230] width 5 height 5
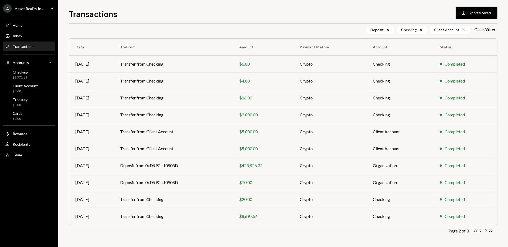
click at [486, 231] on icon "button" at bounding box center [487, 231] width 2 height 3
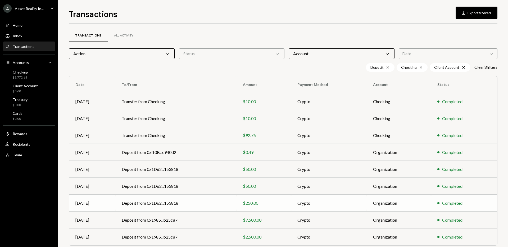
scroll to position [21, 0]
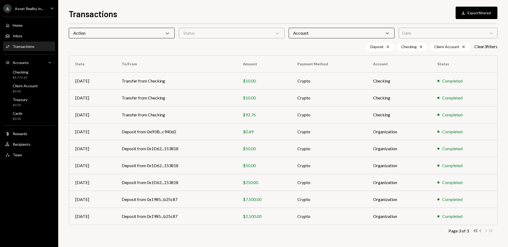
click at [480, 232] on icon "Chevron Left" at bounding box center [480, 230] width 5 height 5
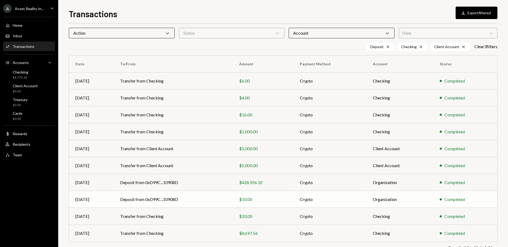
scroll to position [38, 0]
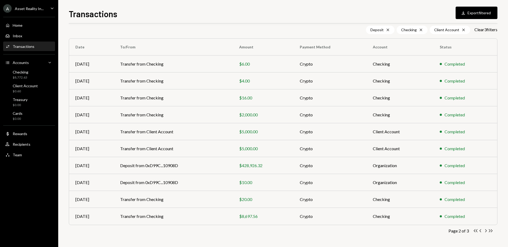
click at [482, 241] on div "Transactions All Activity Action Chevron Down Status Chevron Down Account Chevr…" at bounding box center [283, 120] width 429 height 253
click at [480, 232] on icon "Chevron Left" at bounding box center [480, 230] width 5 height 5
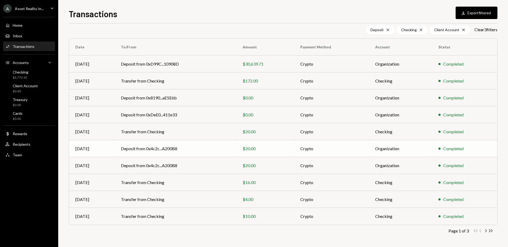
scroll to position [0, 0]
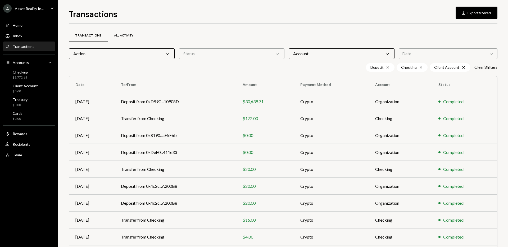
click at [118, 36] on div "All Activity" at bounding box center [123, 35] width 19 height 5
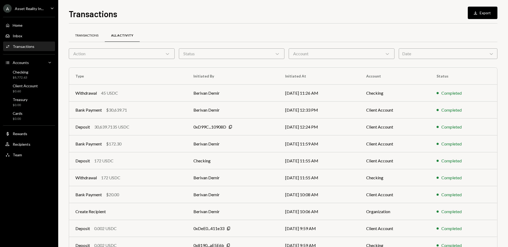
click at [87, 37] on div "Transactions" at bounding box center [86, 35] width 23 height 5
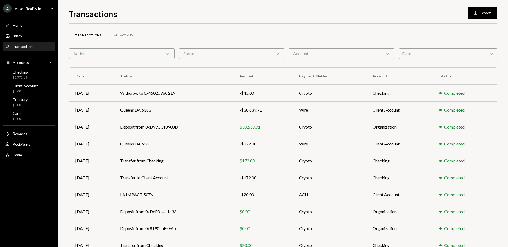
click at [53, 8] on icon "Caret Down" at bounding box center [52, 8] width 6 height 6
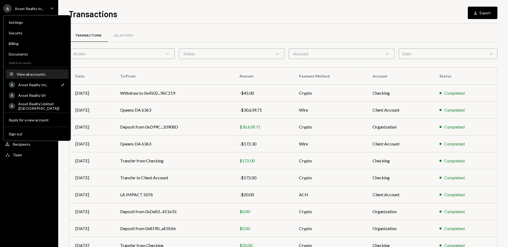
click at [33, 72] on div "View all accounts" at bounding box center [41, 74] width 49 height 5
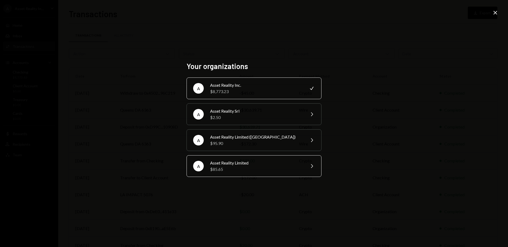
click at [240, 170] on div "$85.65" at bounding box center [256, 169] width 92 height 6
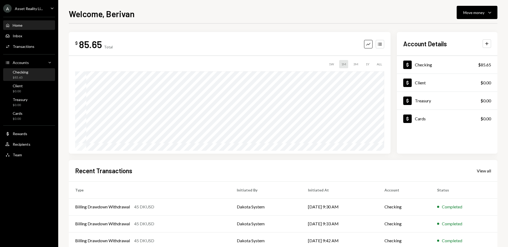
click at [21, 74] on div "Checking" at bounding box center [21, 72] width 16 height 5
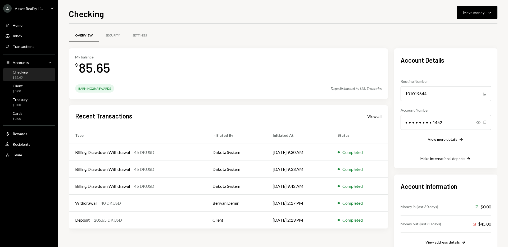
click at [377, 118] on div "View all" at bounding box center [374, 116] width 14 height 5
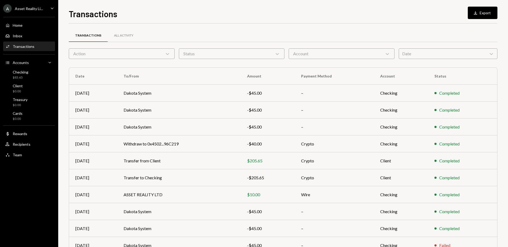
click at [159, 50] on div "Action Chevron Down" at bounding box center [122, 53] width 106 height 11
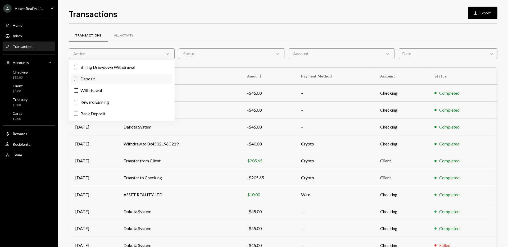
click at [91, 80] on label "Deposit" at bounding box center [122, 79] width 102 height 10
click at [78, 80] on button "Deposit" at bounding box center [76, 79] width 4 height 4
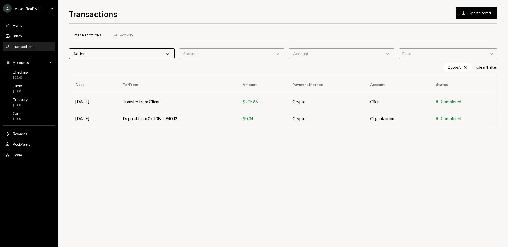
click at [200, 24] on div "Transactions All Activity Action Chevron Down Status Chevron Down Account Chevr…" at bounding box center [283, 81] width 429 height 114
click at [116, 33] on div "All Activity" at bounding box center [123, 35] width 19 height 5
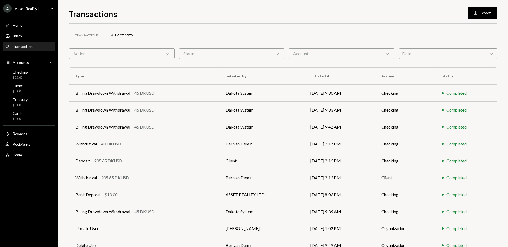
click at [52, 6] on icon "Caret Down" at bounding box center [52, 8] width 6 height 6
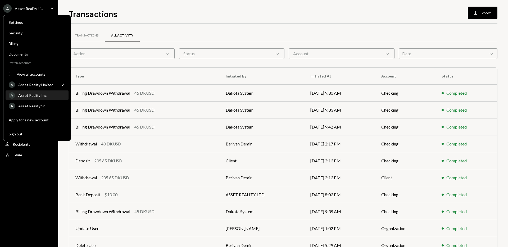
click at [44, 96] on div "Asset Reality Inc." at bounding box center [41, 95] width 47 height 5
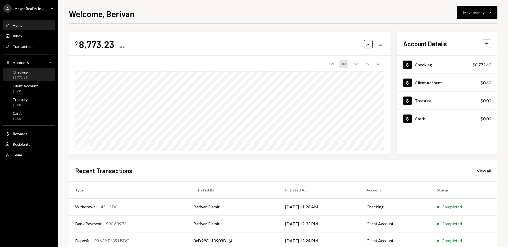
click at [27, 75] on div "$8,772.63" at bounding box center [21, 77] width 16 height 5
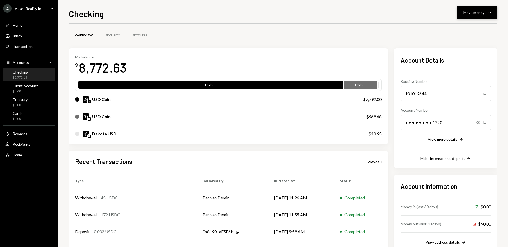
click at [493, 13] on icon "Caret Down" at bounding box center [490, 12] width 6 height 6
click at [298, 33] on div "Overview Security Settings" at bounding box center [283, 36] width 429 height 14
click at [21, 88] on div "Client Account $0.60" at bounding box center [25, 89] width 25 height 10
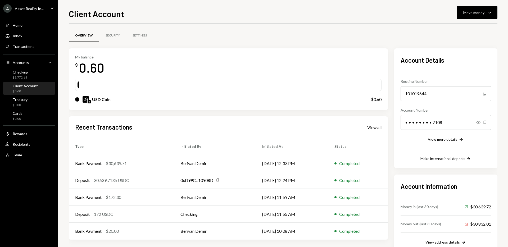
click at [374, 128] on div "View all" at bounding box center [374, 127] width 14 height 5
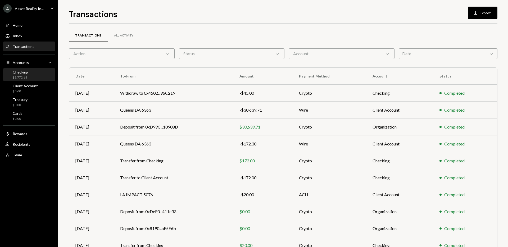
click at [26, 73] on div "Checking" at bounding box center [21, 72] width 16 height 5
click at [110, 52] on div "Action Chevron Down" at bounding box center [122, 53] width 106 height 11
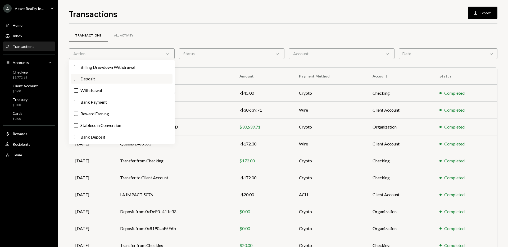
click at [90, 81] on label "Deposit" at bounding box center [122, 79] width 102 height 10
click at [78, 81] on button "Deposit" at bounding box center [76, 79] width 4 height 4
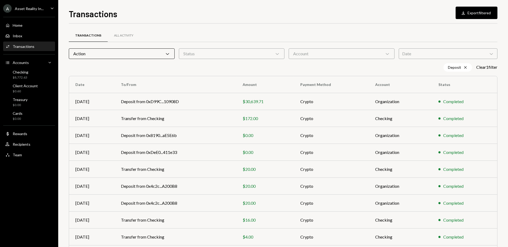
click at [236, 23] on div "Transactions Download Export filtered Transactions All Activity Action Chevron …" at bounding box center [283, 127] width 429 height 240
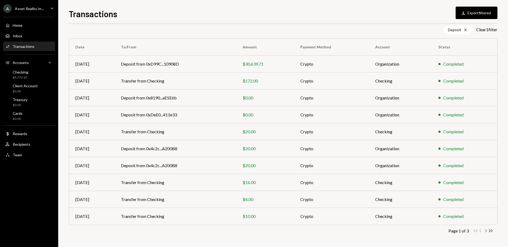
click at [487, 231] on icon "Chevron Right" at bounding box center [485, 230] width 5 height 5
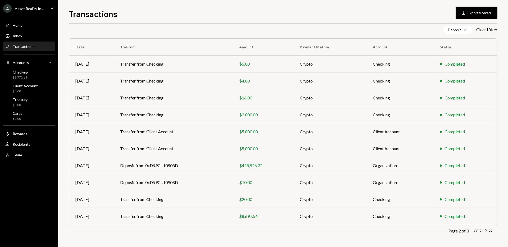
click at [487, 231] on icon "button" at bounding box center [487, 231] width 2 height 3
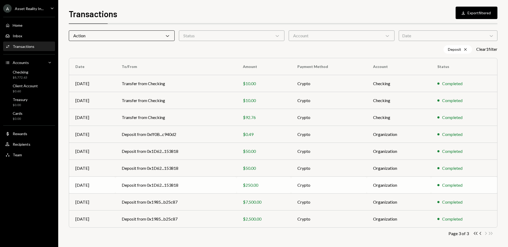
scroll to position [21, 0]
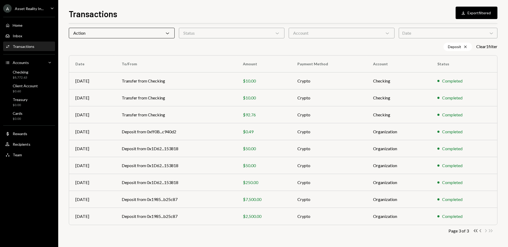
click at [481, 231] on icon "Chevron Left" at bounding box center [480, 230] width 5 height 5
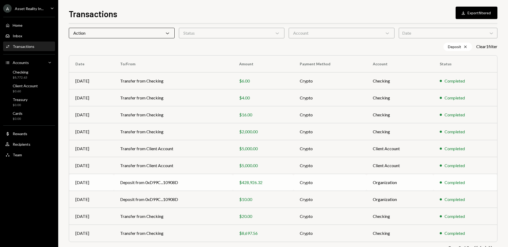
scroll to position [38, 0]
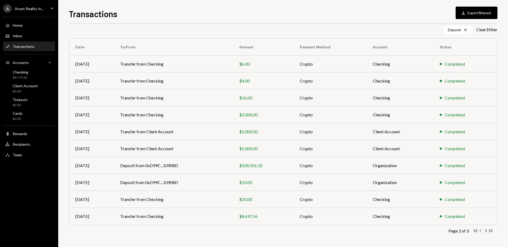
click at [481, 231] on icon "Chevron Left" at bounding box center [480, 230] width 5 height 5
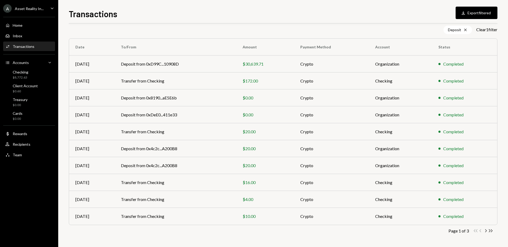
click at [178, 8] on div "Transactions Download Export filtered" at bounding box center [283, 13] width 429 height 12
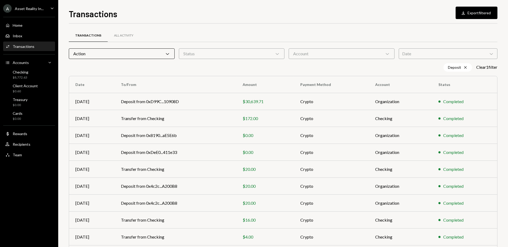
drag, startPoint x: 162, startPoint y: 30, endPoint x: 86, endPoint y: 75, distance: 88.1
click at [162, 31] on div "Transactions All Activity" at bounding box center [283, 36] width 429 height 14
click at [28, 72] on div "Checking $8,772.63" at bounding box center [29, 75] width 48 height 10
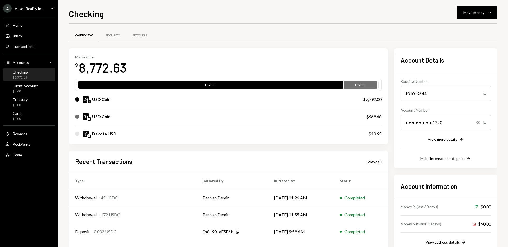
click at [371, 160] on div "View all" at bounding box center [374, 161] width 14 height 5
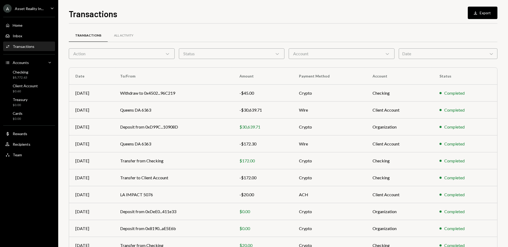
scroll to position [29, 0]
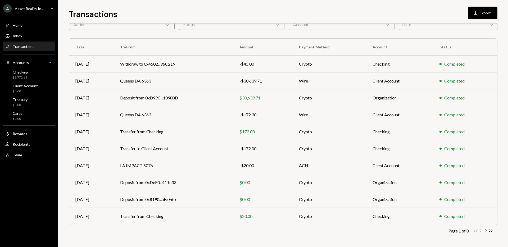
click at [486, 231] on icon "Chevron Right" at bounding box center [485, 230] width 5 height 5
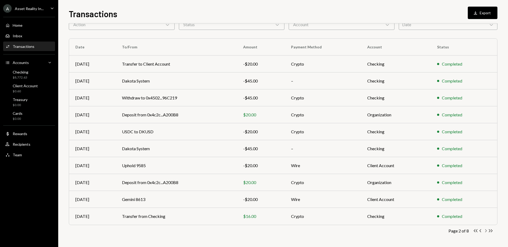
click at [486, 232] on icon "Chevron Right" at bounding box center [485, 230] width 5 height 5
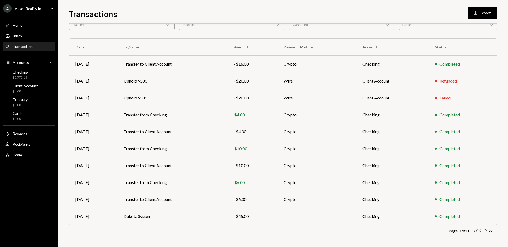
click at [486, 231] on icon "Chevron Right" at bounding box center [485, 230] width 5 height 5
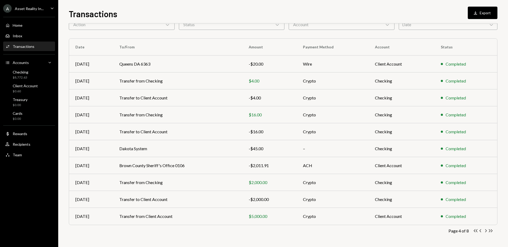
click at [486, 231] on icon "Chevron Right" at bounding box center [485, 230] width 5 height 5
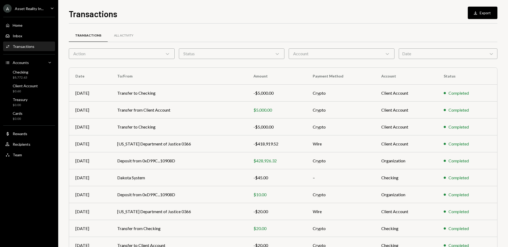
click at [267, 15] on div "Transactions Download Export" at bounding box center [283, 13] width 429 height 12
click at [239, 42] on div at bounding box center [283, 42] width 429 height 0
click at [28, 75] on div "Checking $8,772.63" at bounding box center [29, 75] width 48 height 10
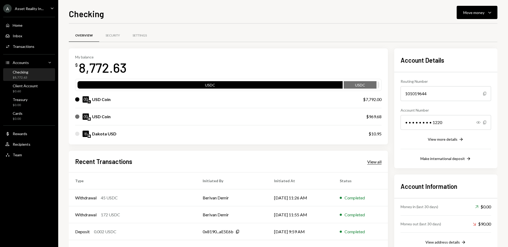
click at [375, 162] on div "View all" at bounding box center [374, 161] width 14 height 5
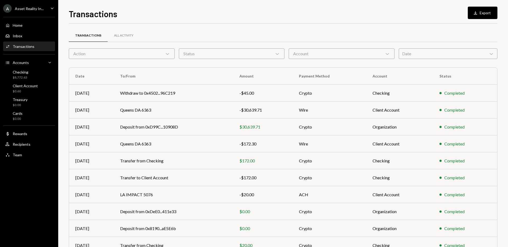
click at [246, 29] on div "Transactions All Activity" at bounding box center [283, 36] width 429 height 14
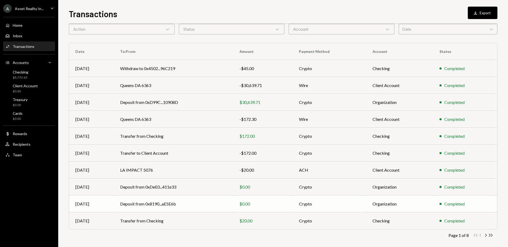
scroll to position [29, 0]
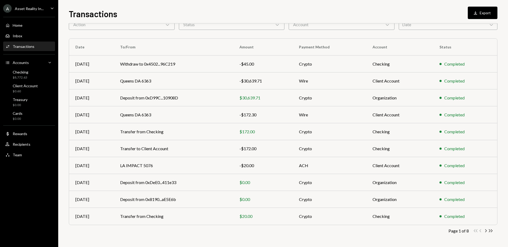
click at [487, 236] on div "Transactions All Activity Action Chevron Down Status Chevron Down Account Chevr…" at bounding box center [283, 125] width 429 height 244
click at [486, 231] on icon "Chevron Right" at bounding box center [485, 230] width 5 height 5
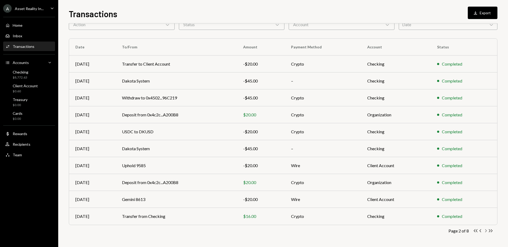
click at [486, 231] on icon "Chevron Right" at bounding box center [485, 230] width 5 height 5
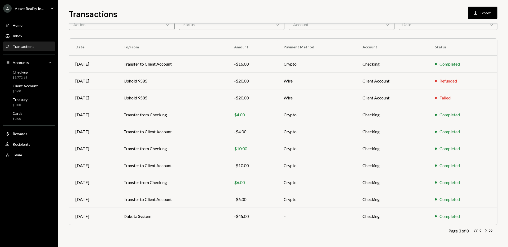
click at [486, 231] on icon "Chevron Right" at bounding box center [485, 230] width 5 height 5
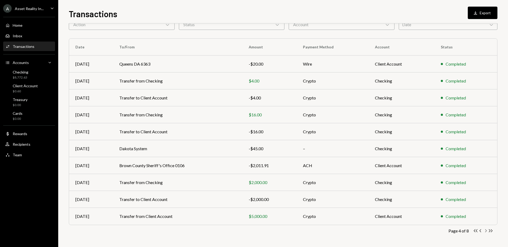
click at [487, 231] on icon "Chevron Right" at bounding box center [485, 230] width 5 height 5
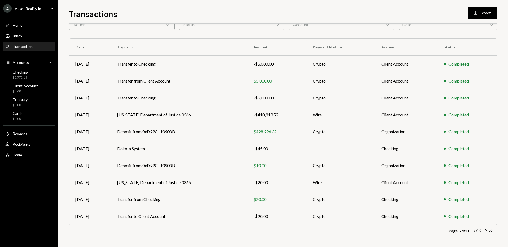
click at [408, 235] on div "Transactions All Activity Action Chevron Down Status Chevron Down Account Chevr…" at bounding box center [283, 125] width 429 height 244
click at [486, 232] on icon "button" at bounding box center [487, 231] width 2 height 3
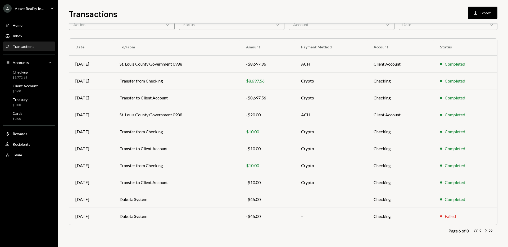
click at [486, 231] on icon "Chevron Right" at bounding box center [485, 230] width 5 height 5
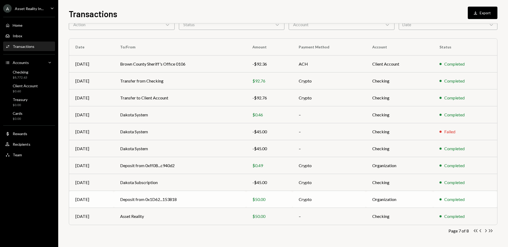
scroll to position [0, 0]
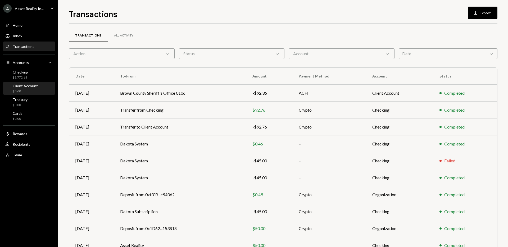
click at [27, 87] on div "Client Account" at bounding box center [25, 86] width 25 height 5
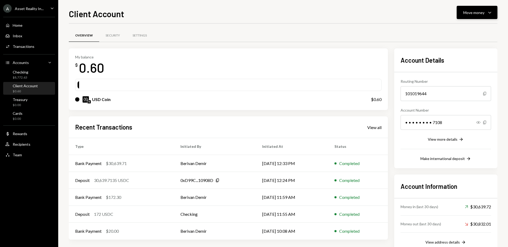
click at [492, 11] on icon "Caret Down" at bounding box center [490, 12] width 6 height 6
click at [464, 53] on div "Deposit" at bounding box center [473, 53] width 39 height 6
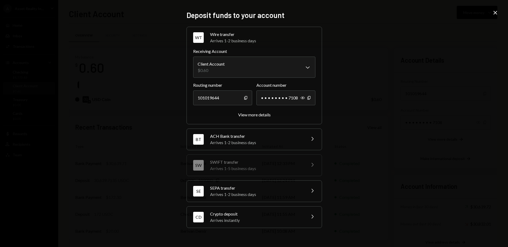
click at [311, 221] on div "CD Crypto deposit Arrives instantly Chevron Right" at bounding box center [254, 217] width 135 height 21
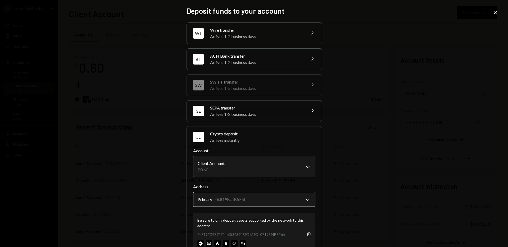
scroll to position [19, 0]
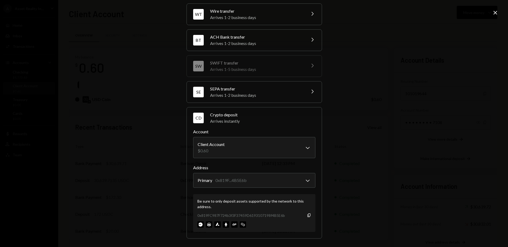
click at [494, 12] on icon "Close" at bounding box center [495, 13] width 6 height 6
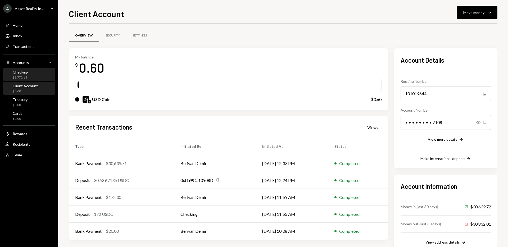
click at [25, 76] on div "$8,772.63" at bounding box center [21, 77] width 16 height 5
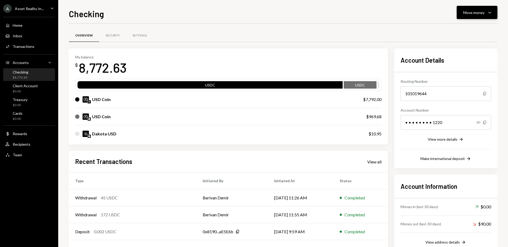
click at [490, 10] on icon "Caret Down" at bounding box center [490, 12] width 6 height 6
click at [451, 52] on div "Deposit Deposit" at bounding box center [469, 53] width 47 height 6
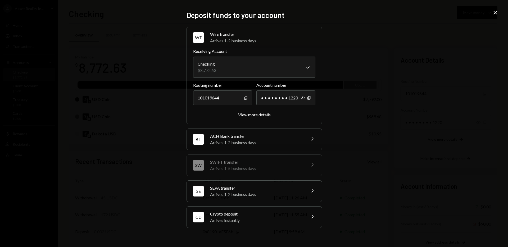
click at [284, 219] on div "Arrives instantly" at bounding box center [256, 220] width 93 height 6
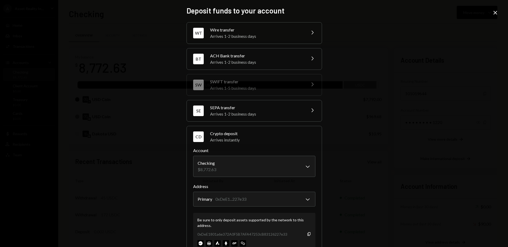
scroll to position [19, 0]
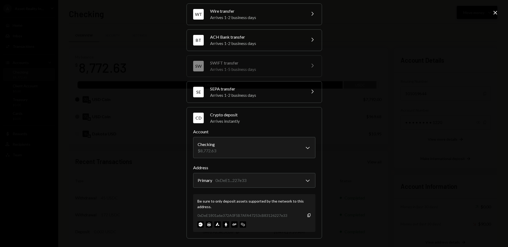
click at [495, 12] on icon at bounding box center [496, 13] width 4 height 4
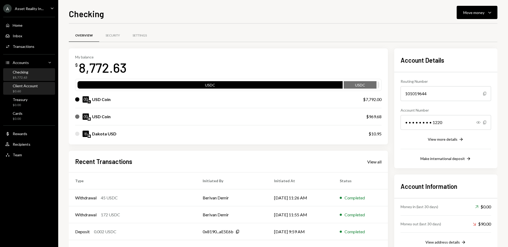
click at [26, 90] on div "$0.60" at bounding box center [25, 91] width 25 height 5
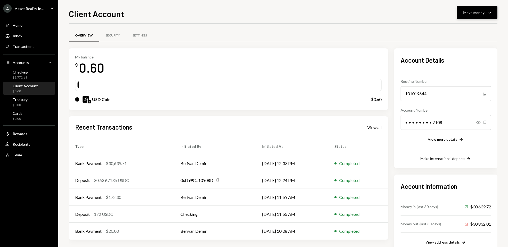
click at [492, 11] on icon "Caret Down" at bounding box center [490, 12] width 6 height 6
click at [479, 51] on div "Deposit" at bounding box center [473, 53] width 39 height 6
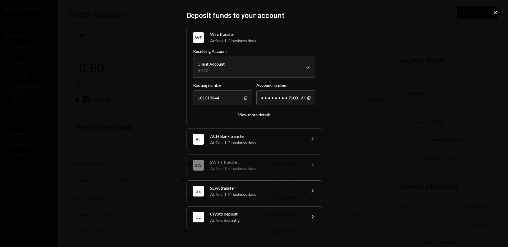
click at [309, 217] on icon "Chevron Right" at bounding box center [312, 217] width 6 height 6
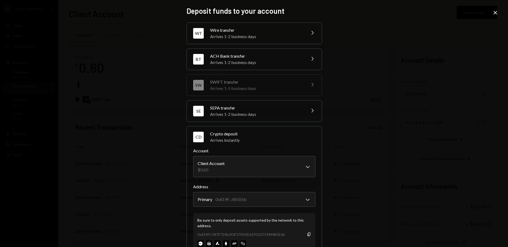
scroll to position [19, 0]
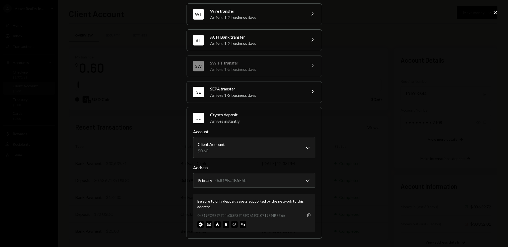
click at [308, 216] on icon "Copy" at bounding box center [309, 215] width 4 height 4
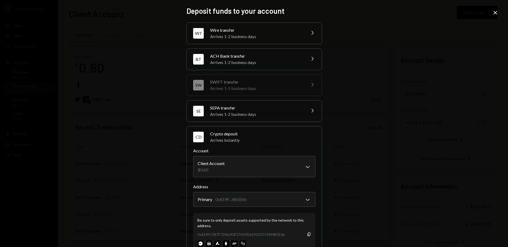
click at [494, 13] on icon "Close" at bounding box center [495, 13] width 6 height 6
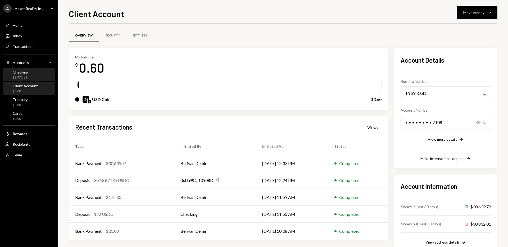
click at [33, 72] on div "Checking $8,772.63" at bounding box center [29, 75] width 48 height 10
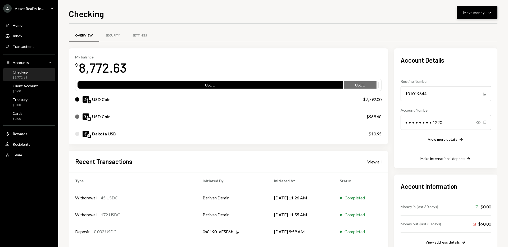
click at [491, 13] on icon "Caret Down" at bounding box center [490, 12] width 6 height 6
click at [465, 53] on div "Deposit" at bounding box center [473, 53] width 39 height 6
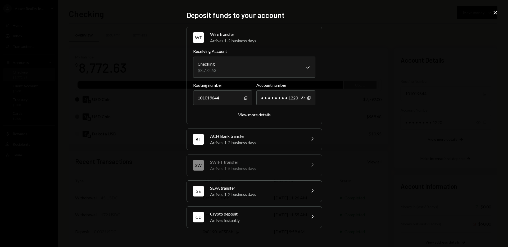
click at [278, 224] on div "CD Crypto deposit Arrives instantly Chevron Right" at bounding box center [254, 217] width 135 height 21
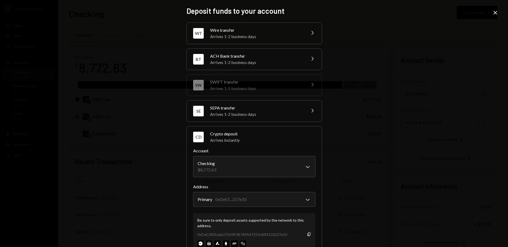
scroll to position [19, 0]
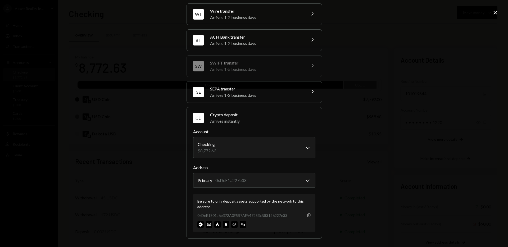
click at [308, 214] on icon "Copy" at bounding box center [309, 215] width 4 height 4
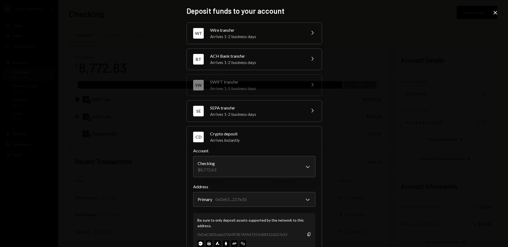
click at [499, 15] on icon "Close" at bounding box center [495, 13] width 6 height 6
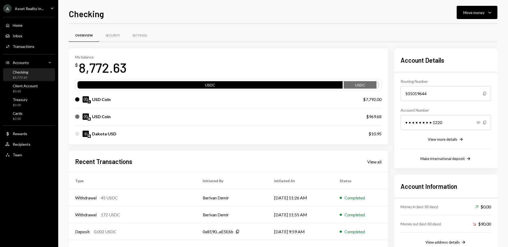
click at [224, 69] on div "My balance $ 8,772.63" at bounding box center [228, 65] width 307 height 21
click at [204, 74] on div "My balance $ 8,772.63" at bounding box center [228, 65] width 307 height 21
click at [51, 89] on div "Client Account $0.60" at bounding box center [29, 89] width 48 height 10
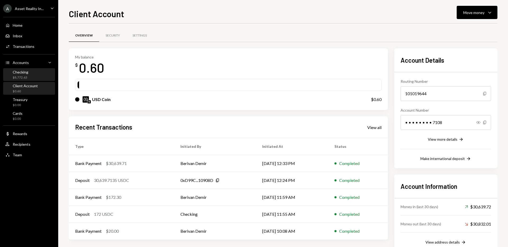
click at [30, 76] on div "Checking $8,772.63" at bounding box center [29, 75] width 48 height 10
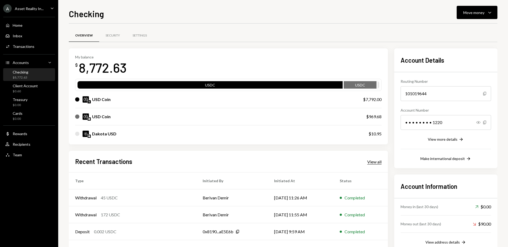
click at [377, 162] on div "View all" at bounding box center [374, 161] width 14 height 5
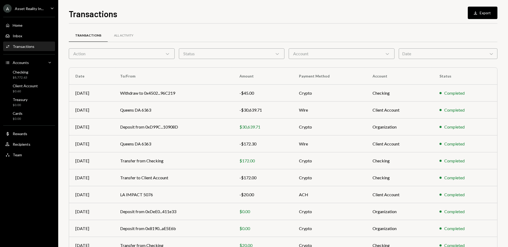
click at [157, 54] on div "Action Chevron Down" at bounding box center [122, 53] width 106 height 11
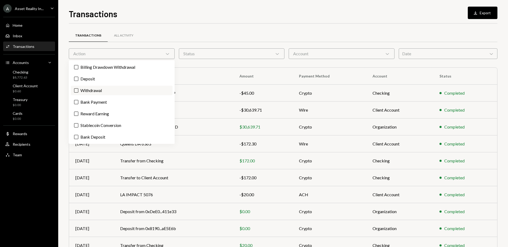
click at [102, 90] on label "Withdrawal" at bounding box center [122, 91] width 102 height 10
click at [78, 90] on button "Withdrawal" at bounding box center [76, 90] width 4 height 4
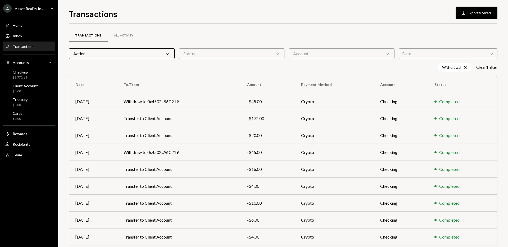
click at [234, 24] on div "Transactions All Activity Action Chevron Down Status Chevron Down Account Chevr…" at bounding box center [283, 154] width 429 height 261
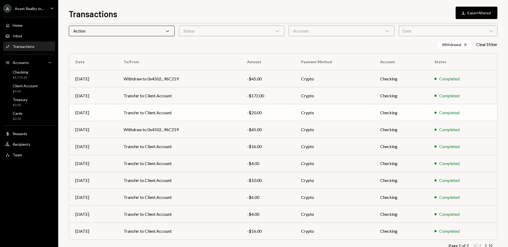
scroll to position [38, 0]
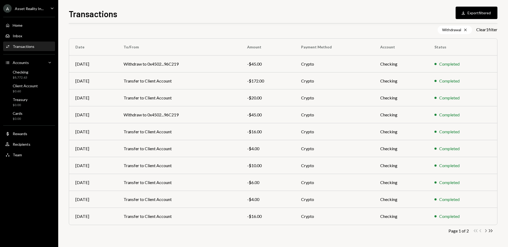
click at [485, 232] on icon "Chevron Right" at bounding box center [485, 230] width 5 height 5
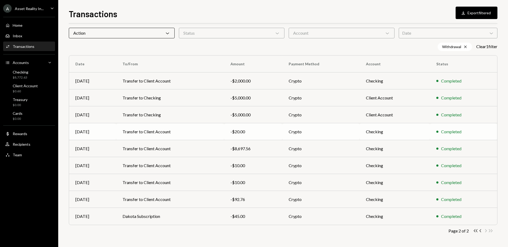
scroll to position [0, 0]
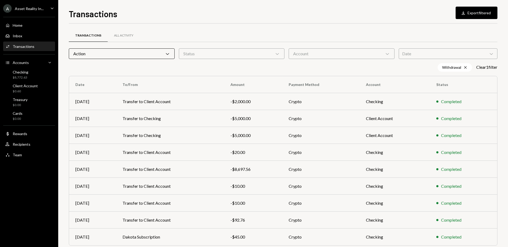
click at [128, 52] on div "Action Chevron Down" at bounding box center [122, 53] width 106 height 11
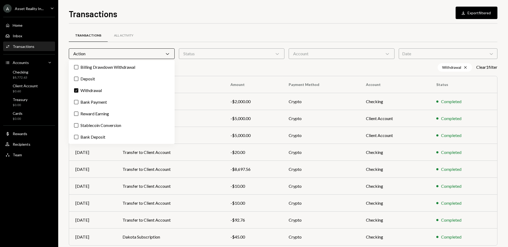
click at [186, 29] on div "Transactions All Activity" at bounding box center [283, 36] width 429 height 14
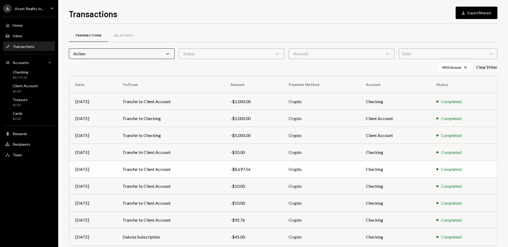
scroll to position [21, 0]
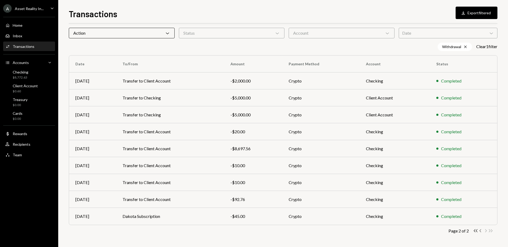
click at [482, 231] on icon "Chevron Left" at bounding box center [480, 230] width 5 height 5
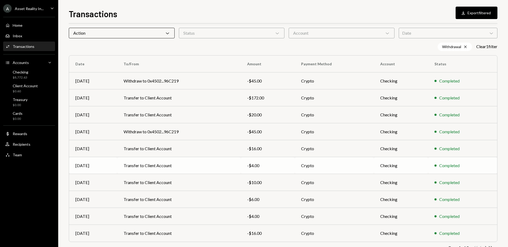
scroll to position [38, 0]
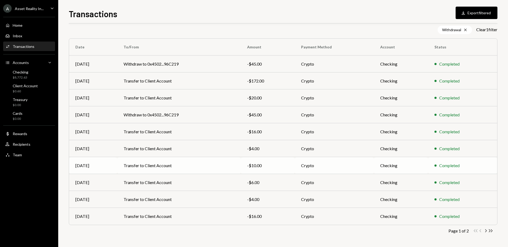
click at [236, 166] on td "Transfer to Client Account" at bounding box center [178, 165] width 123 height 17
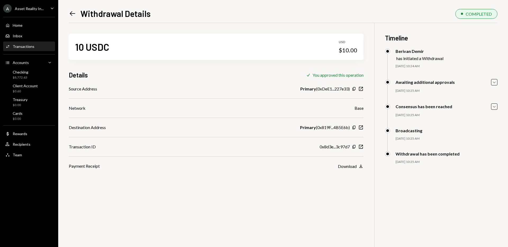
click at [72, 15] on icon "Left Arrow" at bounding box center [72, 13] width 7 height 7
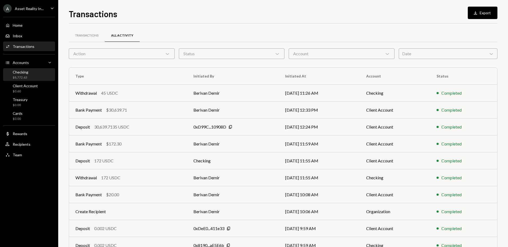
click at [26, 69] on div "Checking $8,772.63" at bounding box center [29, 75] width 48 height 12
